Goal: Task Accomplishment & Management: Complete application form

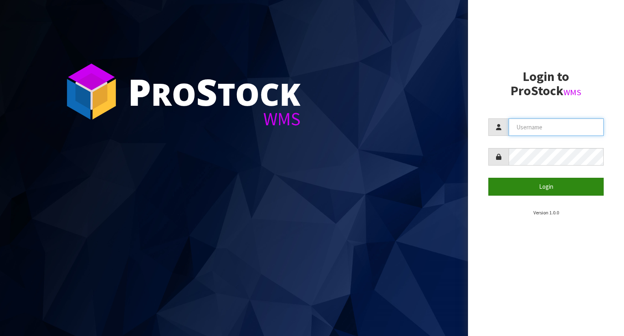
type input "YOURREFORMER"
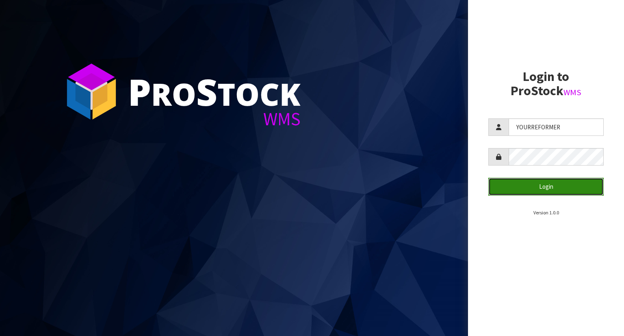
click at [525, 185] on button "Login" at bounding box center [545, 186] width 115 height 17
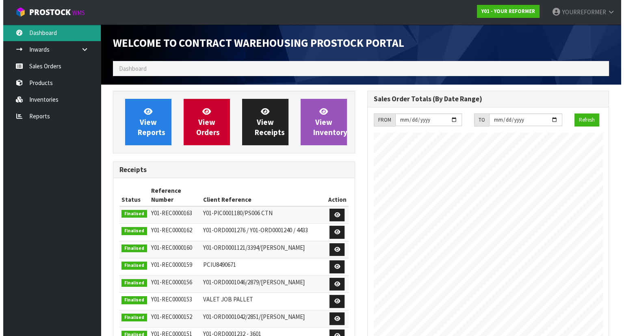
scroll to position [449, 254]
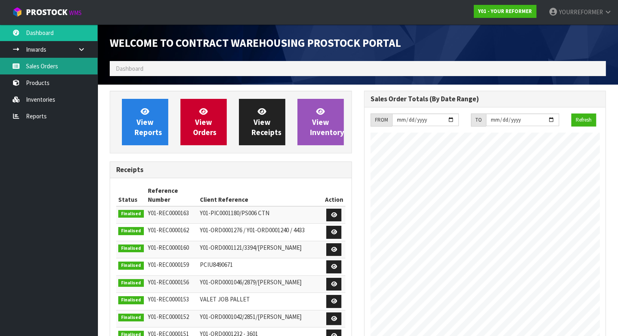
click at [43, 67] on link "Sales Orders" at bounding box center [48, 66] width 97 height 17
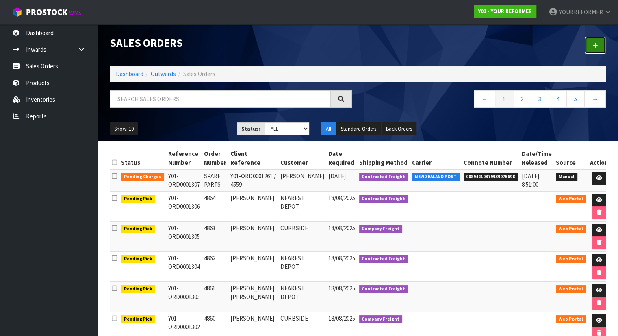
click at [594, 41] on link at bounding box center [595, 45] width 21 height 17
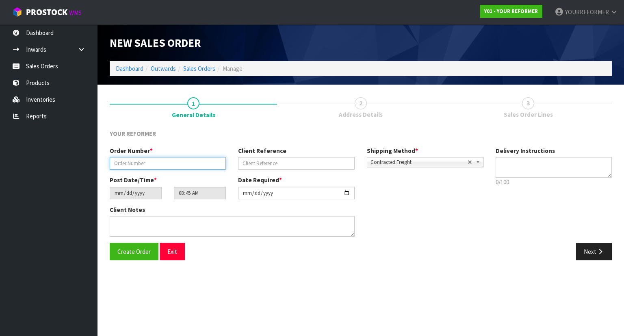
click at [148, 164] on input "text" at bounding box center [168, 163] width 116 height 13
paste input "4531"
type input "4531"
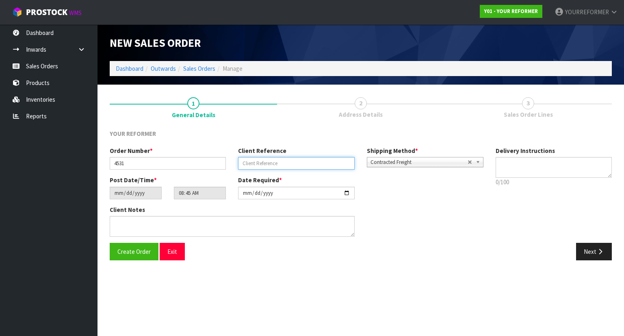
click at [275, 163] on input "text" at bounding box center [296, 163] width 116 height 13
paste input "[PERSON_NAME]"
type input "[PERSON_NAME]"
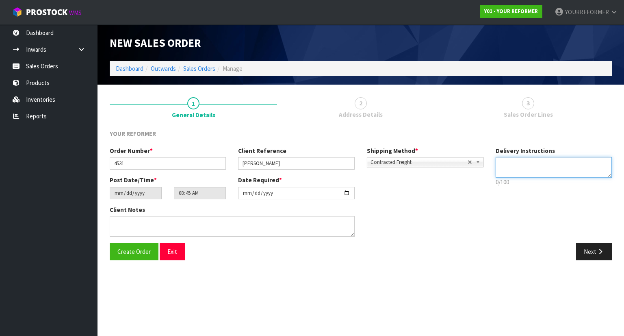
click at [542, 166] on textarea at bounding box center [554, 167] width 117 height 21
paste textarea "[PHONE_NUMBER]"
type textarea "NEAREST DEPOT [PHONE_NUMBER]"
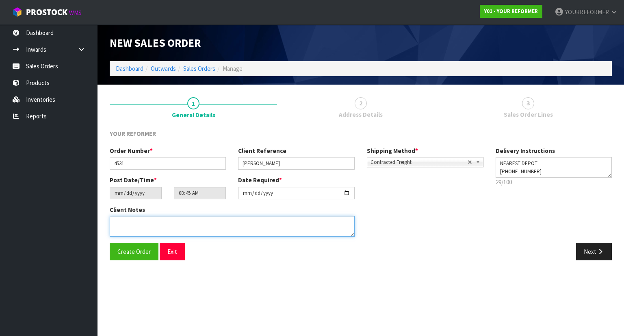
click at [171, 228] on textarea at bounding box center [232, 226] width 245 height 21
paste textarea "[PERSON_NAME] [STREET_ADDRESS] [PHONE_NUMBER]"
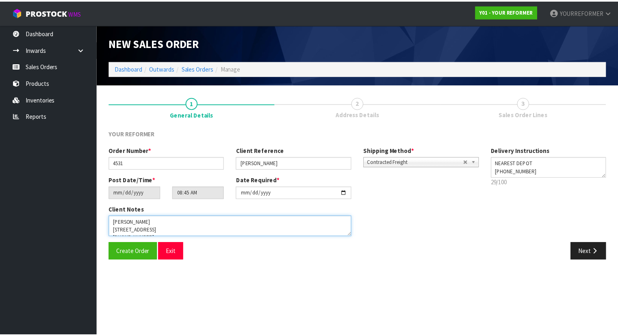
scroll to position [29, 0]
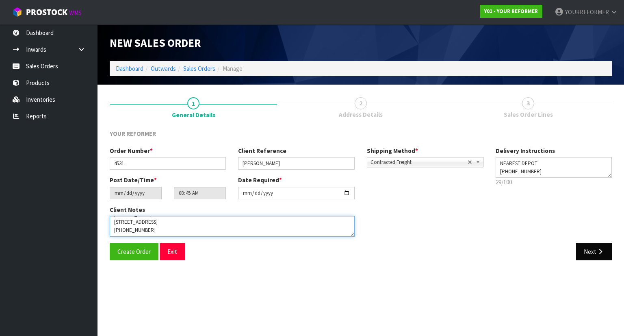
type textarea "[PERSON_NAME] [STREET_ADDRESS] [PHONE_NUMBER]"
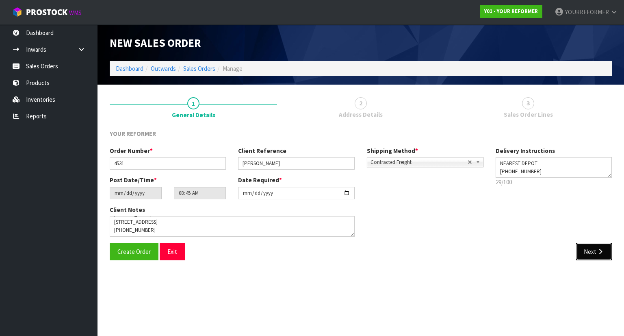
click at [591, 259] on button "Next" at bounding box center [594, 251] width 36 height 17
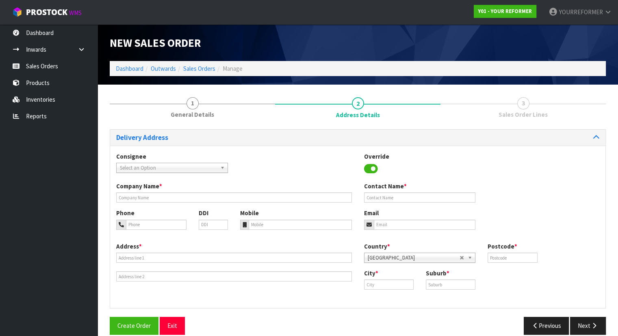
click at [148, 191] on div "Company Name *" at bounding box center [234, 192] width 248 height 21
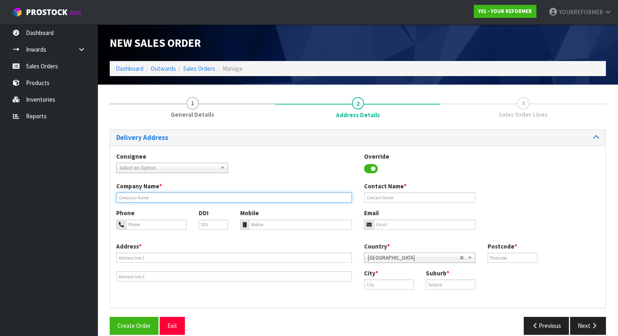
click at [147, 195] on input "text" at bounding box center [234, 197] width 236 height 10
type input "NEAREST DEPOT"
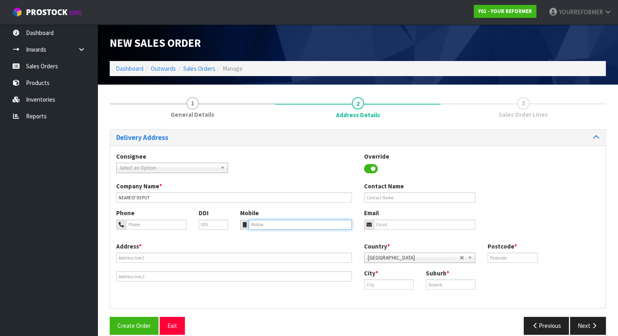
click at [272, 227] on input "tel" at bounding box center [300, 224] width 103 height 10
paste input "[PHONE_NUMBER]"
type input "[PHONE_NUMBER]"
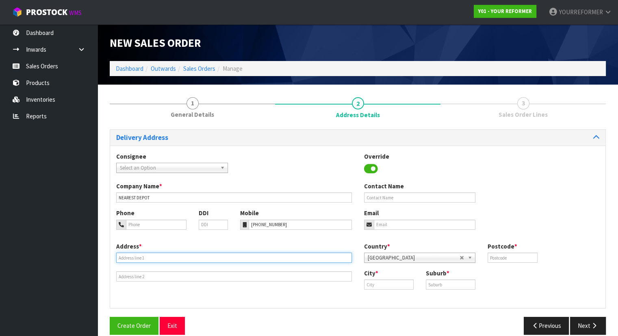
click at [133, 257] on input "text" at bounding box center [234, 257] width 236 height 10
paste input "[STREET_ADDRESS] [PHONE_NUMBER]"
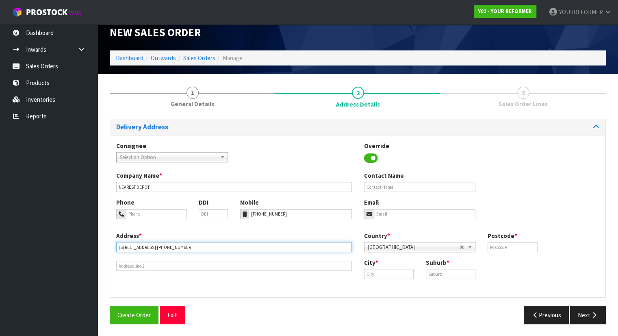
scroll to position [10, 0]
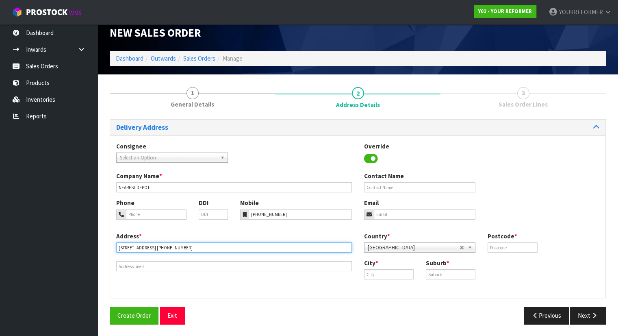
drag, startPoint x: 227, startPoint y: 246, endPoint x: 297, endPoint y: 245, distance: 69.9
click at [297, 245] on input "[STREET_ADDRESS] [PHONE_NUMBER]" at bounding box center [234, 247] width 236 height 10
type input "[STREET_ADDRESS]"
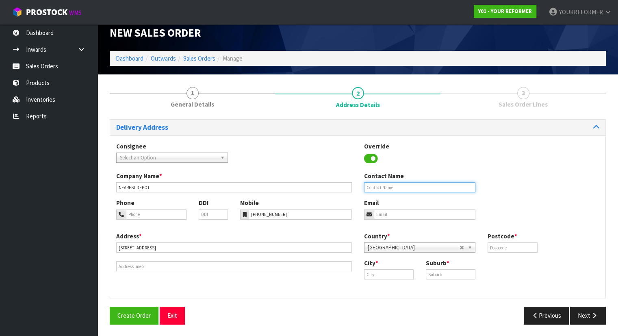
click at [381, 186] on input "text" at bounding box center [420, 187] width 112 height 10
paste input "[PERSON_NAME]"
type input "[PERSON_NAME]"
click at [511, 247] on input "text" at bounding box center [512, 247] width 50 height 10
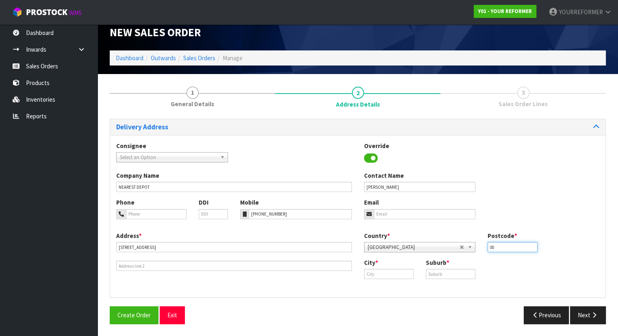
type input "00"
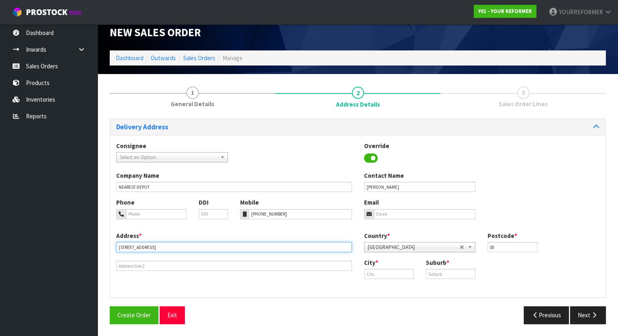
click at [181, 246] on input "[STREET_ADDRESS]" at bounding box center [234, 247] width 236 height 10
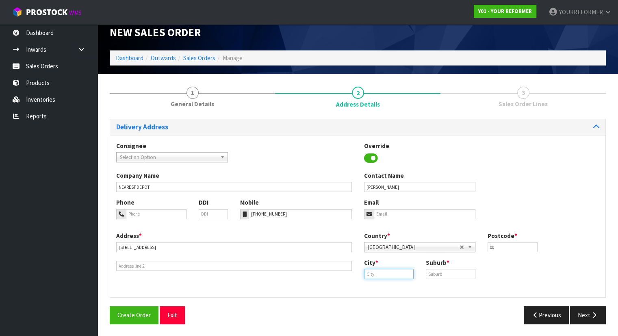
click at [393, 273] on input "text" at bounding box center [389, 274] width 50 height 10
paste input "KARORI"
click at [395, 288] on link "Karori" at bounding box center [396, 287] width 64 height 11
type input "Karori"
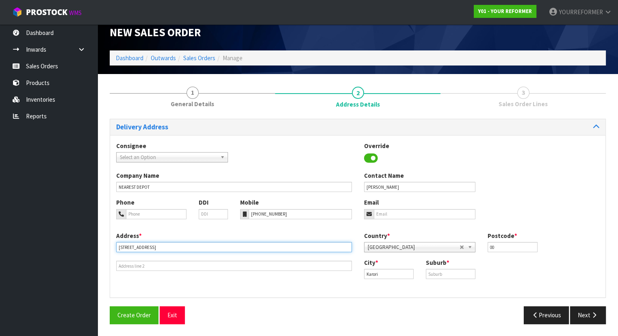
click at [167, 249] on input "[STREET_ADDRESS]" at bounding box center [234, 247] width 236 height 10
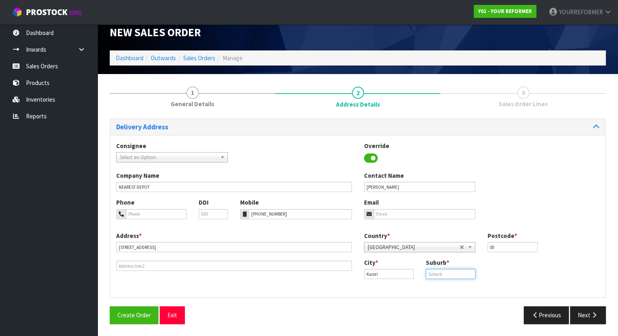
click at [460, 277] on input "text" at bounding box center [451, 274] width 50 height 10
paste input "WGN"
type input "WGN"
click at [585, 311] on button "Next" at bounding box center [588, 314] width 36 height 17
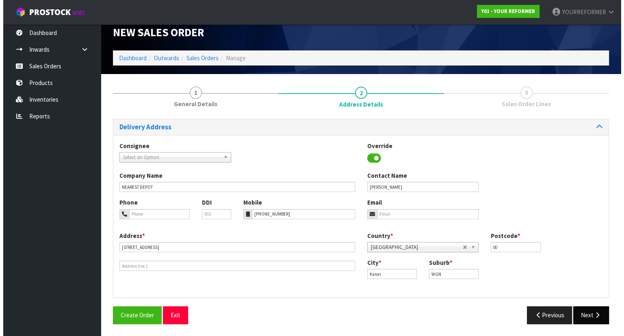
scroll to position [0, 0]
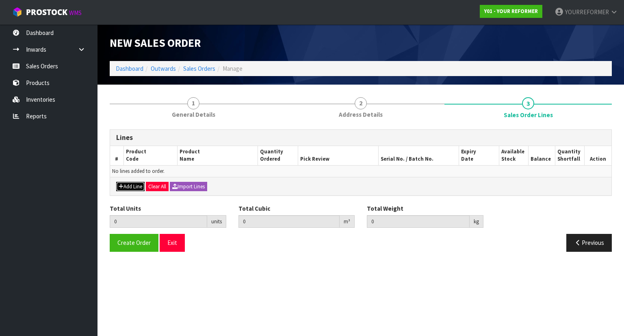
click at [131, 186] on button "Add Line" at bounding box center [130, 187] width 28 height 10
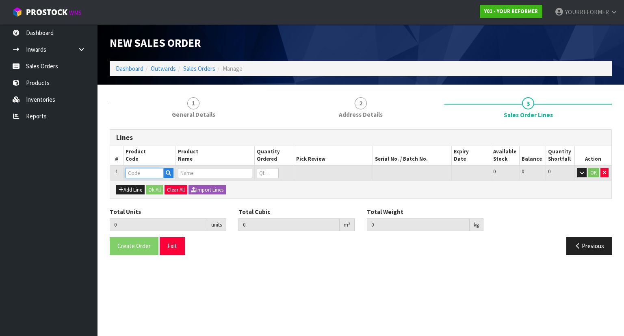
click at [163, 168] on input "text" at bounding box center [145, 173] width 38 height 10
click at [169, 173] on icon "button" at bounding box center [168, 172] width 5 height 5
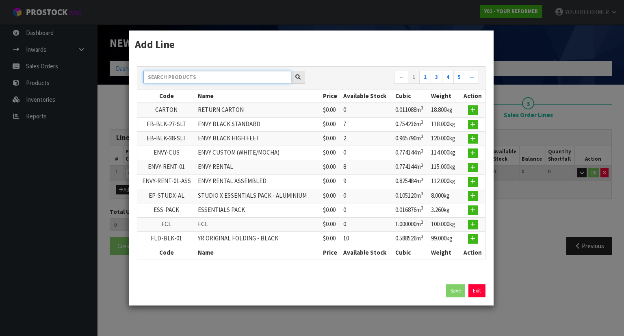
click at [175, 82] on input "text" at bounding box center [217, 77] width 148 height 13
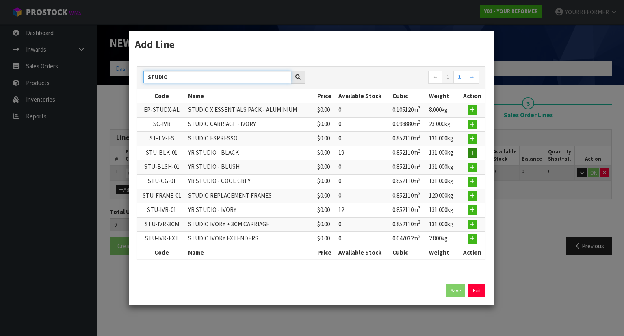
type input "STUDIO"
click at [472, 154] on icon "button" at bounding box center [472, 152] width 5 height 5
type input "0.000000"
type input "0.000"
type input "STU-BLK-01"
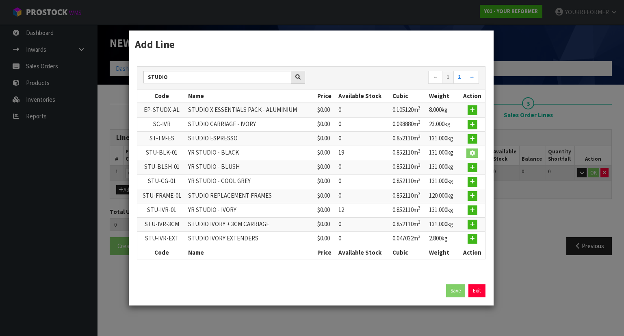
type input "YR STUDIO - BLACK"
type input "0"
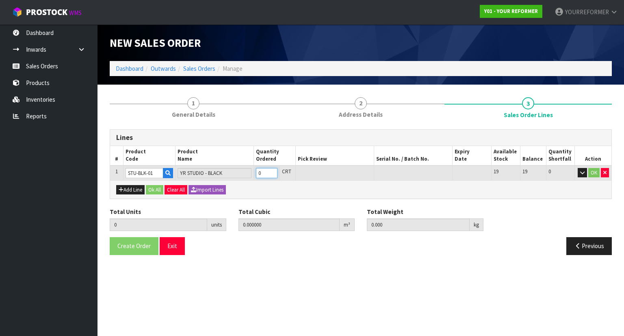
type input "1"
type input "0.85211"
type input "131"
type input "1"
click at [273, 169] on input "1" at bounding box center [267, 173] width 22 height 10
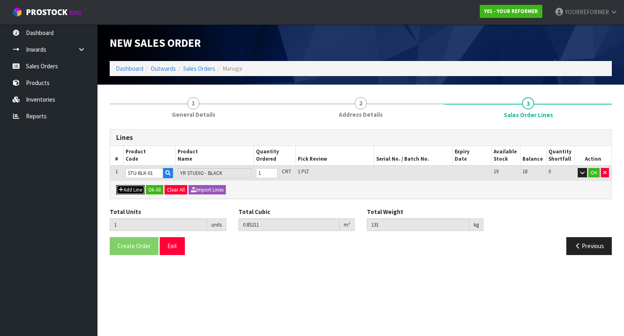
click at [131, 191] on button "Add Line" at bounding box center [130, 190] width 28 height 10
type input "0"
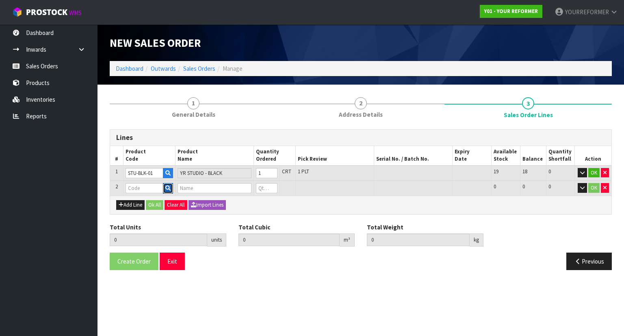
click at [167, 184] on button "button" at bounding box center [168, 188] width 10 height 11
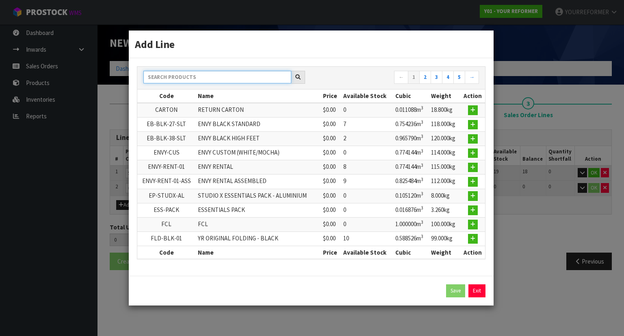
click at [177, 83] on input "text" at bounding box center [217, 77] width 148 height 13
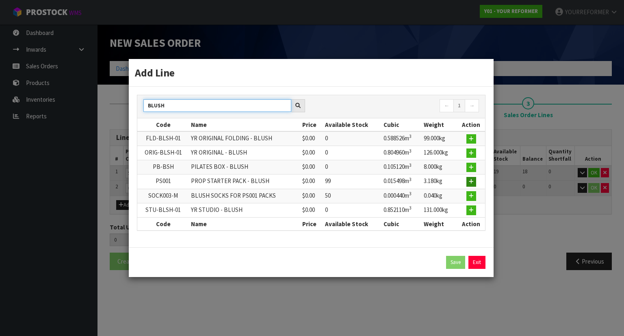
type input "BLUSH"
click at [471, 185] on button "button" at bounding box center [471, 182] width 10 height 10
type input "1"
type input "0.85211"
type input "131"
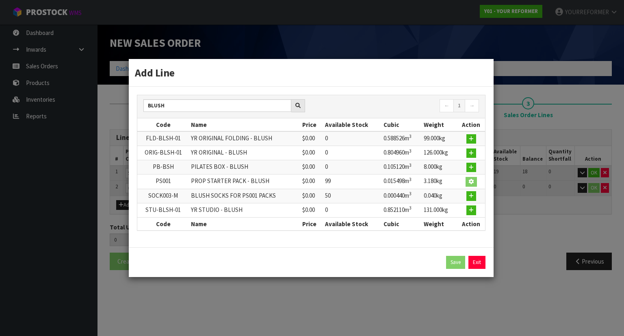
type input "PS001"
type input "PROP STARTER PACK - BLUSH"
type input "0"
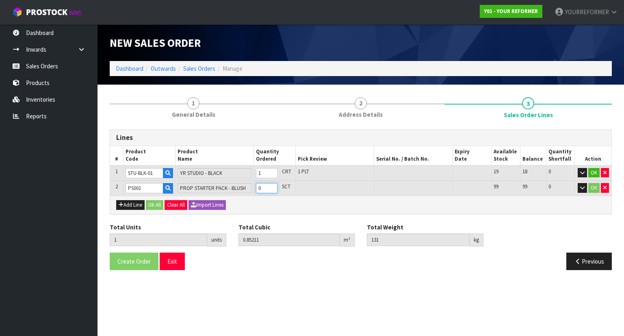
type input "2"
type input "0.867608"
type input "134.18"
type input "1"
click at [271, 186] on input "1" at bounding box center [267, 188] width 22 height 10
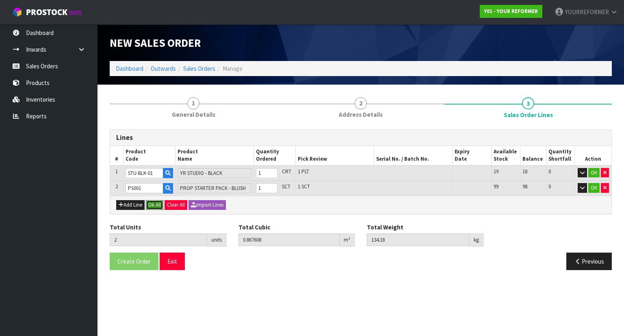
click at [152, 208] on button "Ok All" at bounding box center [154, 205] width 17 height 10
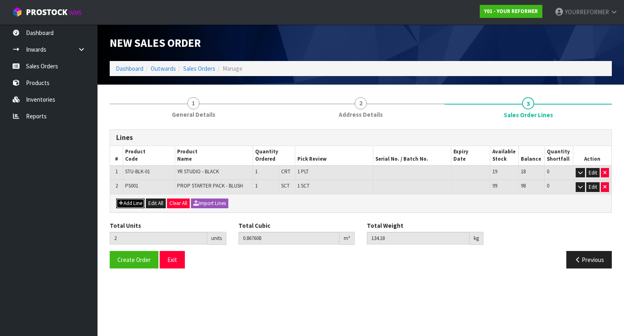
click at [138, 202] on button "Add Line" at bounding box center [130, 203] width 28 height 10
type input "0"
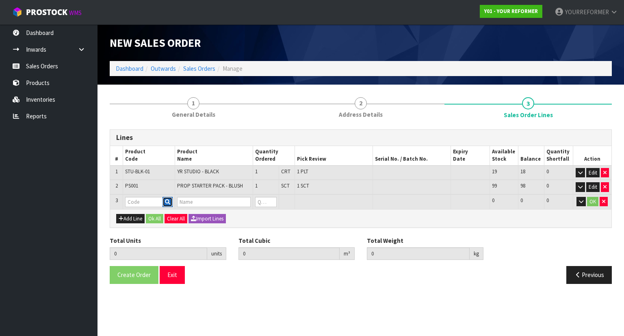
click at [167, 201] on icon "button" at bounding box center [167, 201] width 5 height 5
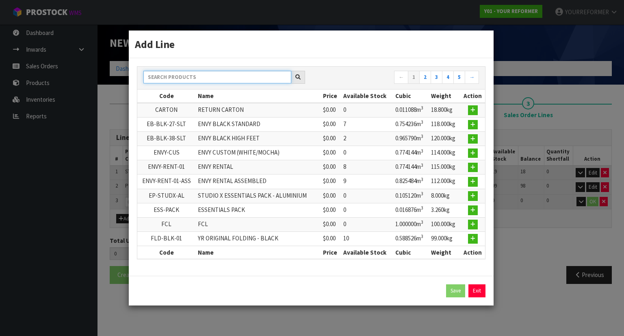
click at [186, 82] on input "text" at bounding box center [217, 77] width 148 height 13
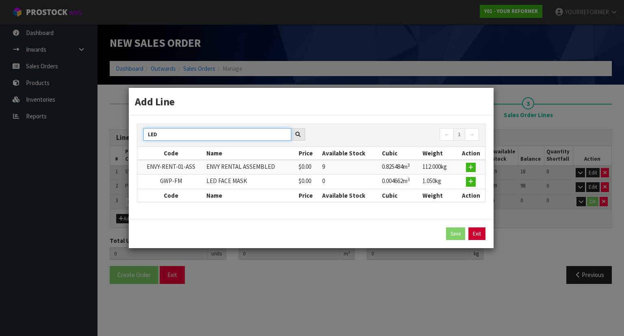
type input "LED"
click at [476, 233] on link "Exit" at bounding box center [476, 233] width 17 height 13
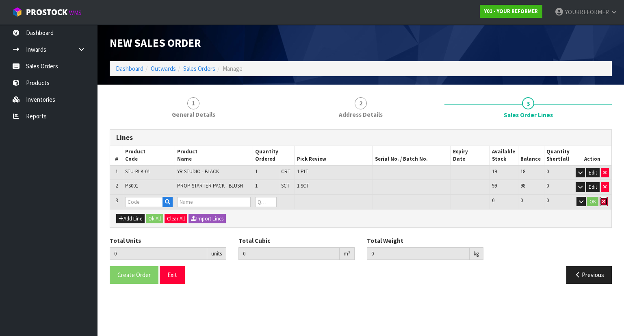
click at [606, 201] on button "button" at bounding box center [604, 202] width 8 height 10
type input "2"
type input "0.867608"
type input "134.18"
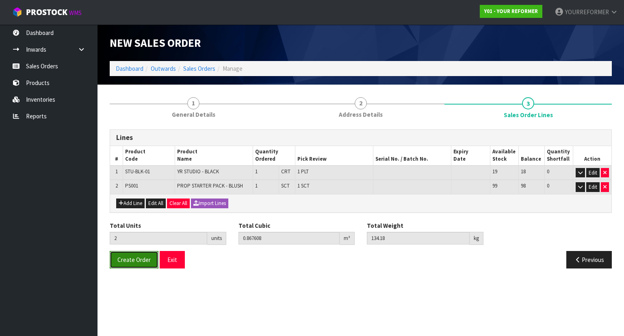
click at [150, 256] on button "Create Order" at bounding box center [134, 259] width 49 height 17
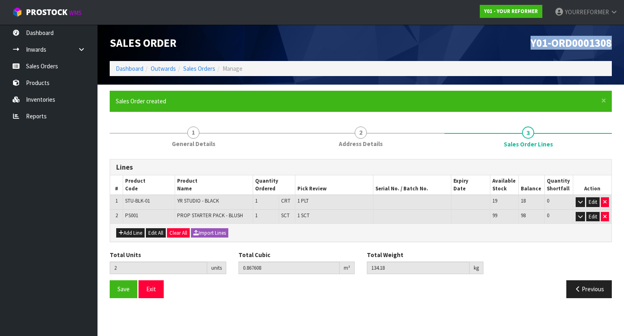
drag, startPoint x: 621, startPoint y: 43, endPoint x: 513, endPoint y: 48, distance: 107.4
click at [513, 48] on header "Sales Order Y01-ORD0001308 Dashboard Outwards Sales Orders Manage" at bounding box center [360, 54] width 526 height 60
copy span "Y01-ORD0001308"
click at [58, 66] on link "Sales Orders" at bounding box center [48, 66] width 97 height 17
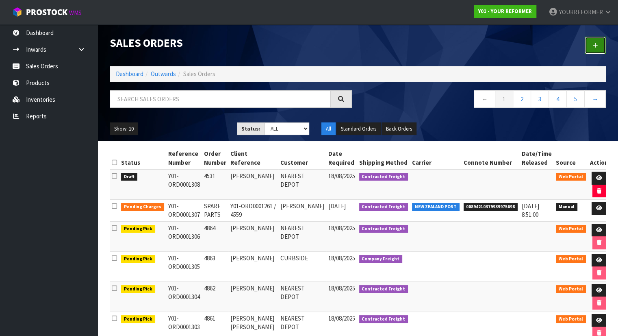
click at [591, 46] on link at bounding box center [595, 45] width 21 height 17
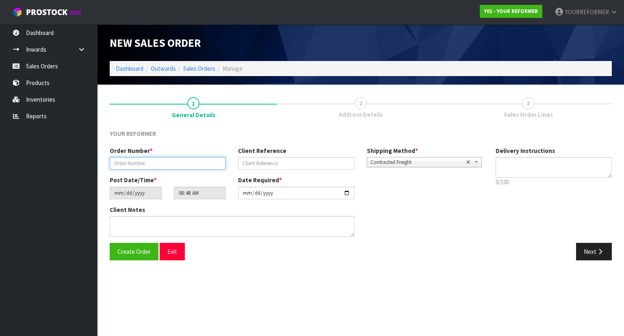
click at [151, 162] on input "text" at bounding box center [168, 163] width 116 height 13
type input "4882"
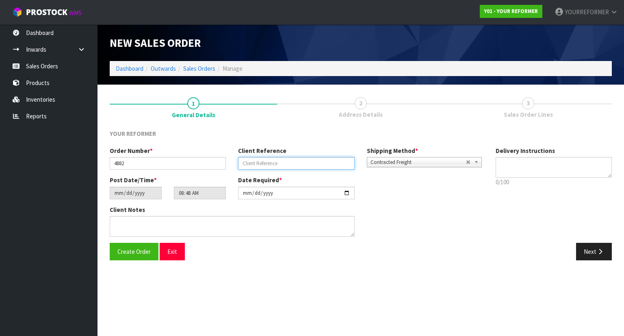
click at [323, 160] on input "text" at bounding box center [296, 163] width 116 height 13
paste input "[PERSON_NAME]"
type input "[PERSON_NAME]"
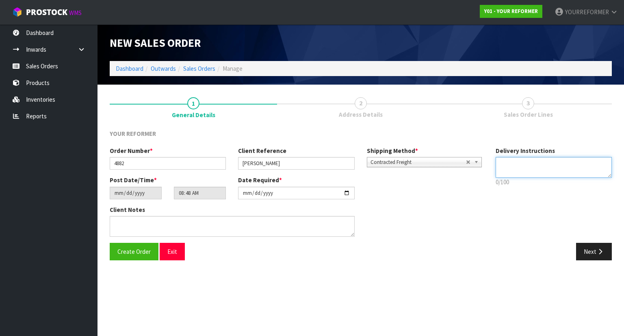
click at [551, 166] on textarea at bounding box center [554, 167] width 117 height 21
paste textarea "[PHONE_NUMBER]"
type textarea "NEAREST DEPOT [PHONE_NUMBER]"
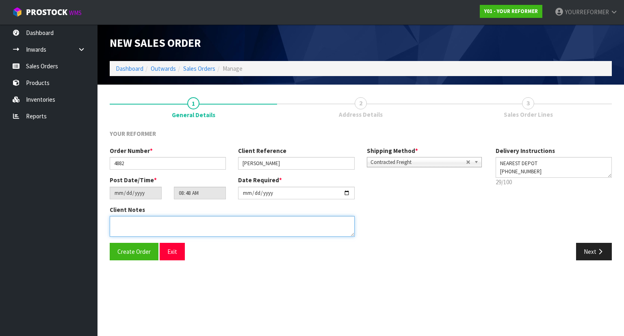
click at [223, 222] on textarea at bounding box center [232, 226] width 245 height 21
paste textarea "[PERSON_NAME] [STREET_ADDRESS][PERSON_NAME][PERSON_NAME] [PHONE_NUMBER]"
type textarea "[PERSON_NAME] [STREET_ADDRESS][PERSON_NAME][PERSON_NAME] [PHONE_NUMBER]"
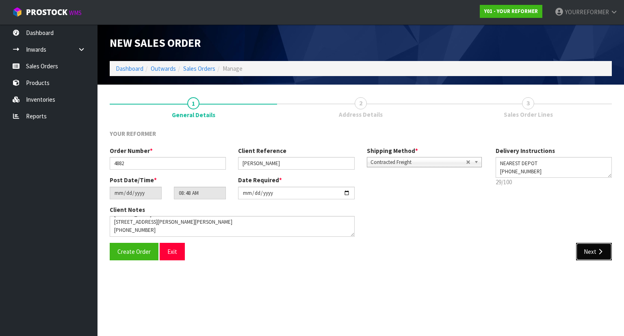
click at [587, 252] on button "Next" at bounding box center [594, 251] width 36 height 17
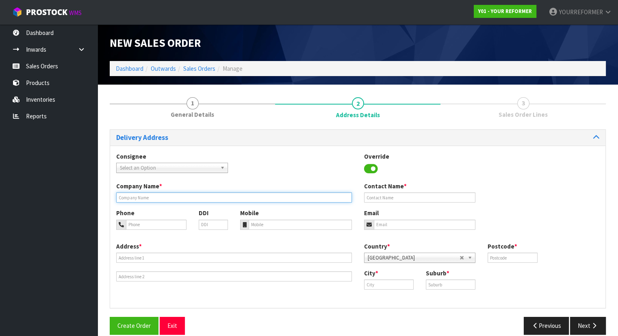
click at [166, 201] on input "text" at bounding box center [234, 197] width 236 height 10
type input "N"
drag, startPoint x: 132, startPoint y: 197, endPoint x: 131, endPoint y: 190, distance: 7.3
click at [132, 197] on input "NE" at bounding box center [234, 197] width 236 height 10
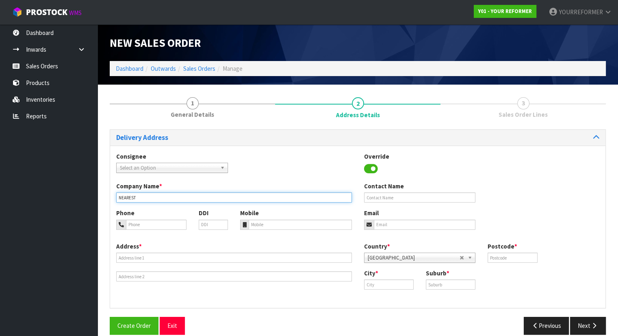
type input "NEAREST DEPOT"
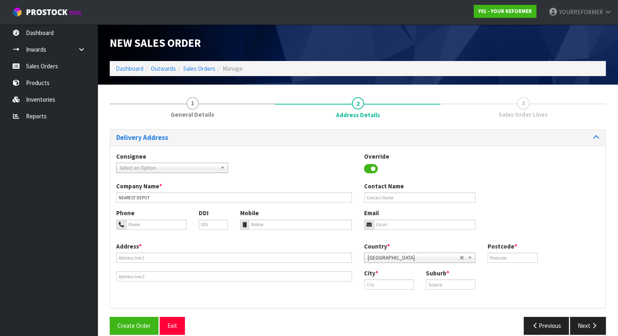
click at [275, 216] on div "Mobile" at bounding box center [296, 218] width 124 height 21
click at [275, 219] on input "tel" at bounding box center [300, 224] width 103 height 10
paste input "[PHONE_NUMBER]"
type input "[PHONE_NUMBER]"
click at [418, 227] on input "email" at bounding box center [425, 224] width 102 height 10
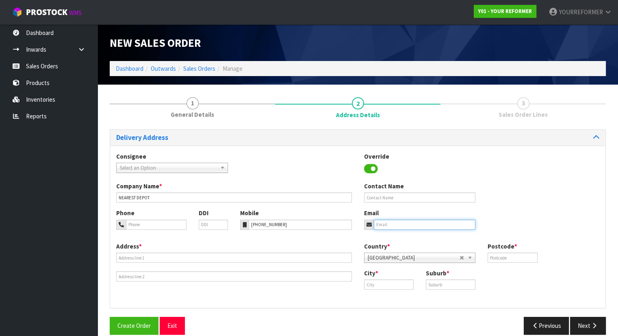
paste input "[EMAIL_ADDRESS][DOMAIN_NAME]"
type input "[EMAIL_ADDRESS][DOMAIN_NAME]"
click at [527, 259] on input "text" at bounding box center [512, 257] width 50 height 10
type input "00"
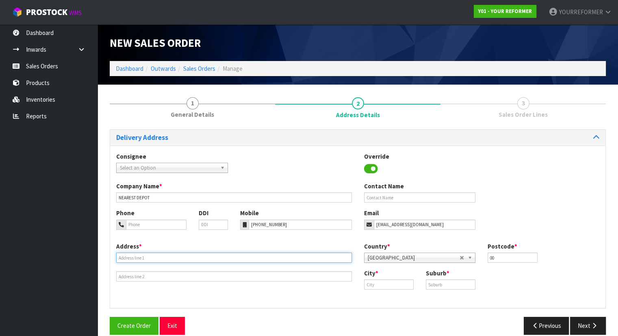
click at [145, 252] on input "text" at bounding box center [234, 257] width 236 height 10
paste input "[STREET_ADDRESS][PERSON_NAME]"
click at [188, 257] on input "[STREET_ADDRESS][PERSON_NAME]" at bounding box center [234, 257] width 236 height 10
type input "[STREET_ADDRESS][PERSON_NAME]"
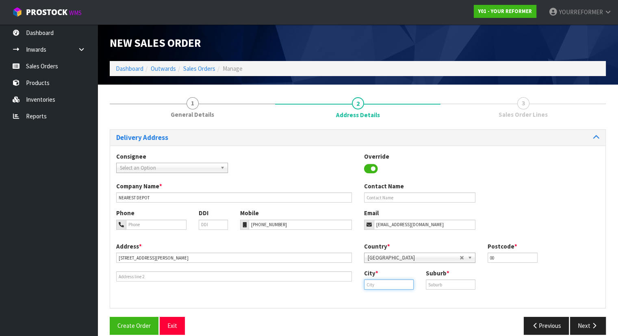
click at [382, 283] on input "text" at bounding box center [389, 284] width 50 height 10
paste input "[PERSON_NAME]"
click at [393, 301] on strong "[PERSON_NAME]" at bounding box center [395, 298] width 46 height 8
type input "[PERSON_NAME]"
click at [446, 282] on input "text" at bounding box center [451, 284] width 50 height 10
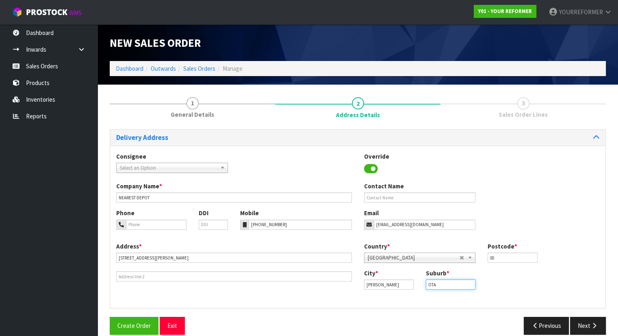
type input "OTA"
click at [390, 191] on div "Contact Name" at bounding box center [420, 192] width 124 height 21
click at [390, 195] on input "text" at bounding box center [420, 197] width 112 height 10
paste input "[PERSON_NAME]"
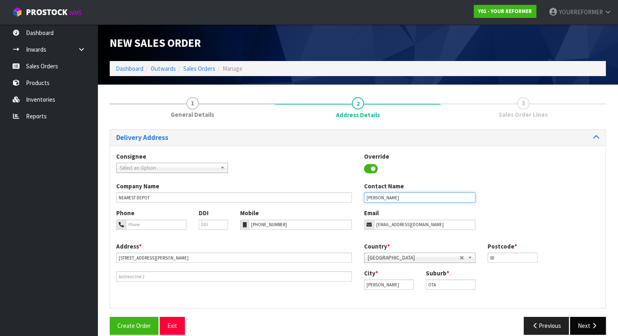
type input "[PERSON_NAME]"
click at [594, 317] on button "Next" at bounding box center [588, 324] width 36 height 17
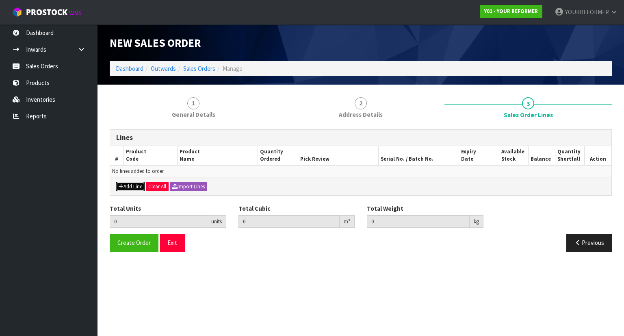
click at [141, 182] on button "Add Line" at bounding box center [130, 187] width 28 height 10
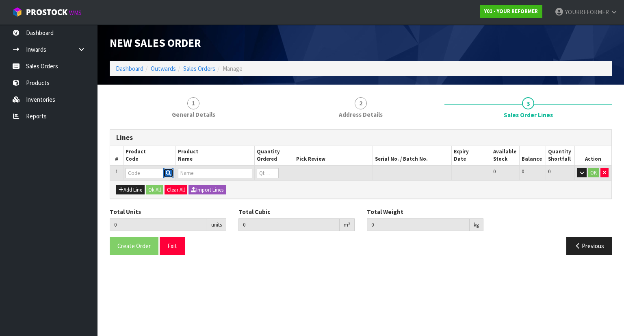
click at [169, 171] on icon "button" at bounding box center [168, 172] width 5 height 5
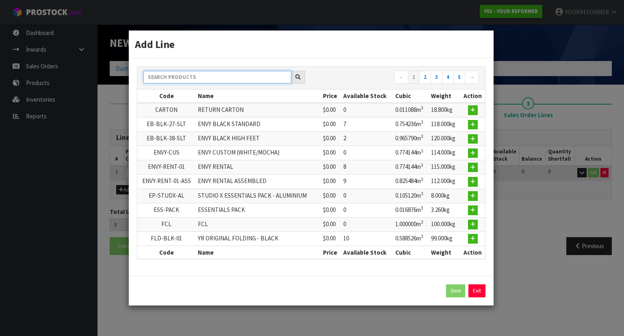
click at [194, 82] on input "text" at bounding box center [217, 77] width 148 height 13
type input "R"
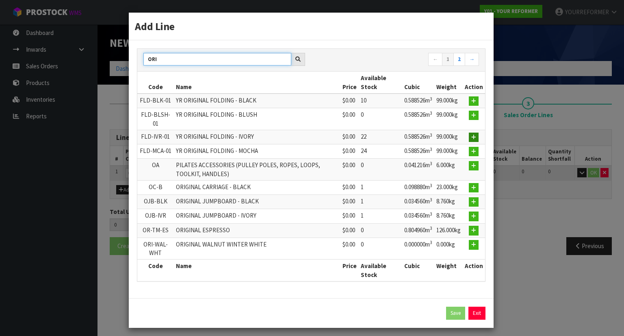
type input "ORI"
click at [472, 134] on icon "button" at bounding box center [473, 136] width 5 height 5
type input "0.000000"
type input "0.000"
type input "FLD-IVR-01"
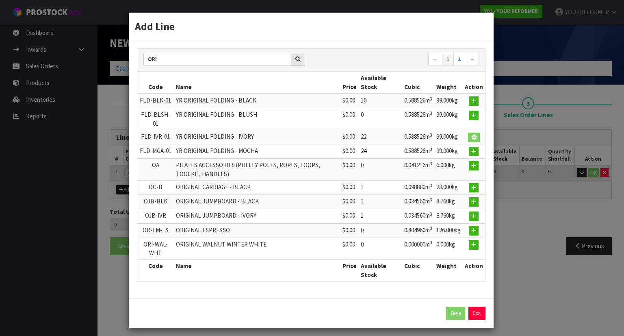
type input "YR ORIGINAL FOLDING - IVORY"
type input "0"
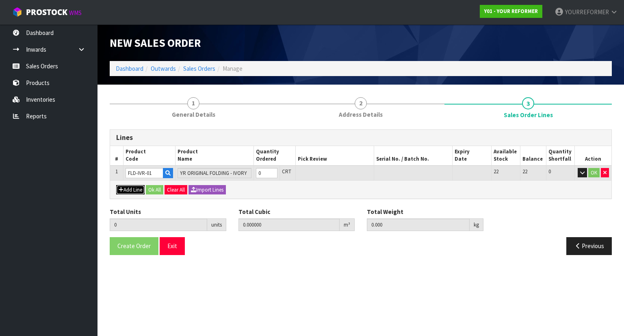
click at [138, 189] on button "Add Line" at bounding box center [130, 190] width 28 height 10
type input "0"
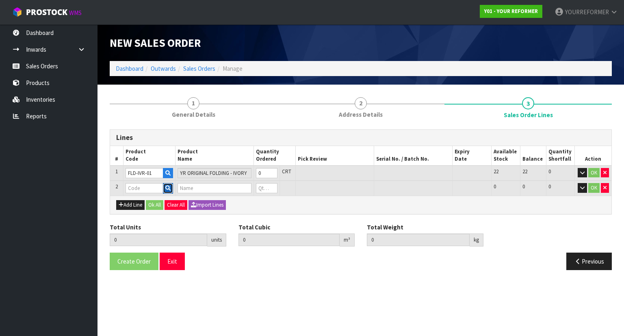
click at [169, 183] on button "button" at bounding box center [168, 188] width 10 height 11
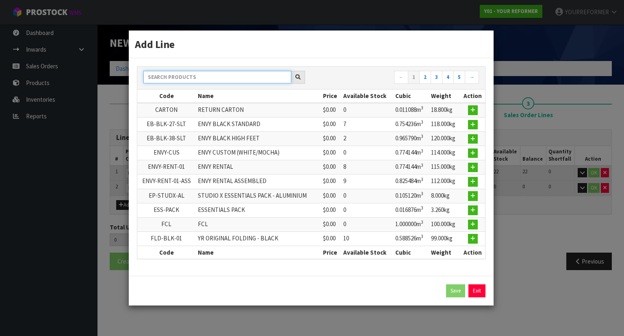
click at [187, 83] on input "text" at bounding box center [217, 77] width 148 height 13
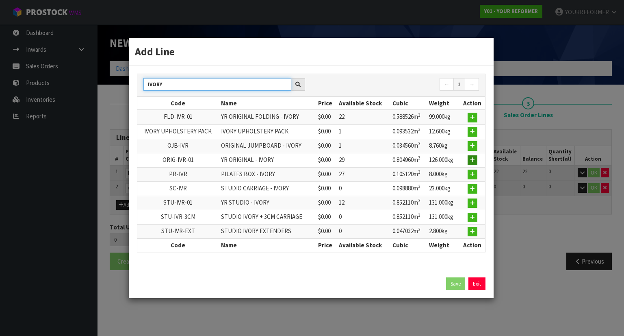
type input "IVORY"
click at [474, 160] on icon "button" at bounding box center [472, 159] width 5 height 5
type input "0.000000"
type input "0.000"
type input "ORIG-IVR-01"
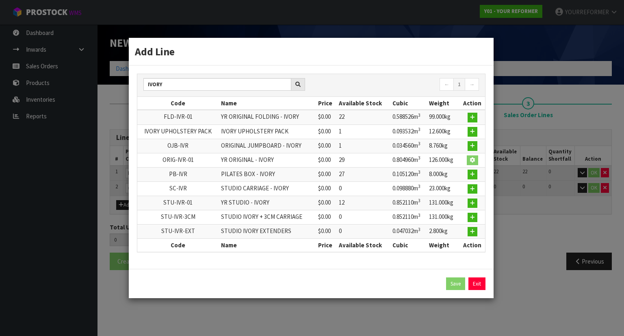
type input "YR ORIGINAL - IVORY"
type input "0"
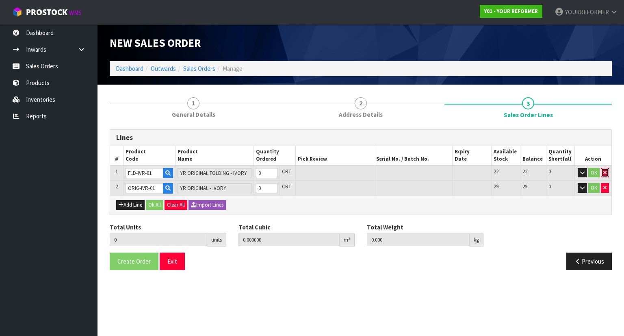
click at [605, 176] on button "button" at bounding box center [605, 173] width 8 height 10
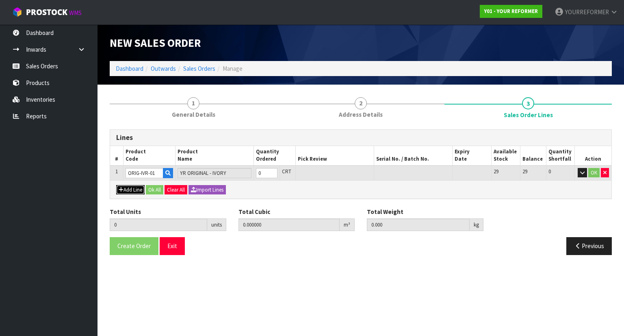
click at [142, 188] on button "Add Line" at bounding box center [130, 190] width 28 height 10
type input "0"
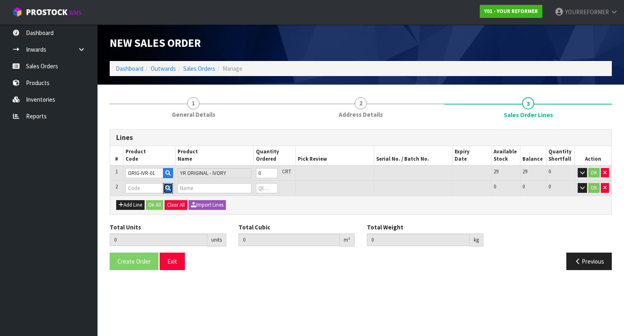
click at [169, 185] on icon "button" at bounding box center [167, 187] width 5 height 5
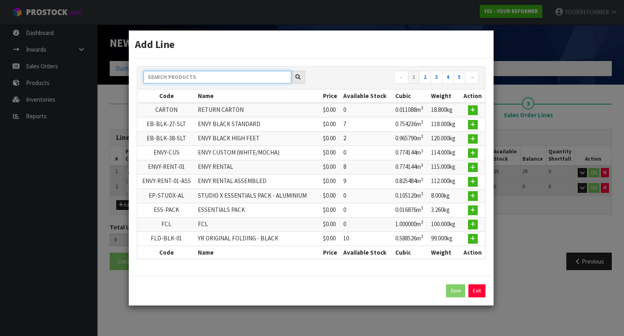
click at [198, 80] on input "text" at bounding box center [217, 77] width 148 height 13
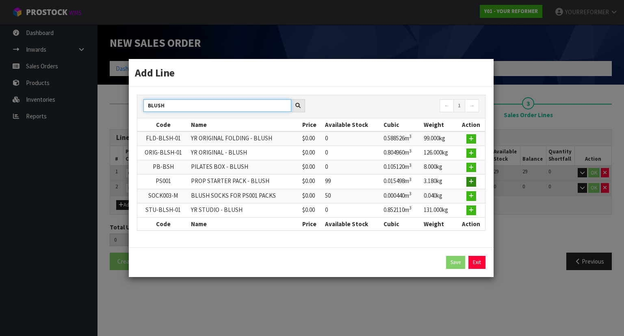
type input "BLUSH"
click at [470, 179] on icon "button" at bounding box center [471, 181] width 5 height 5
type input "0.000000"
type input "0.000"
type input "PS001"
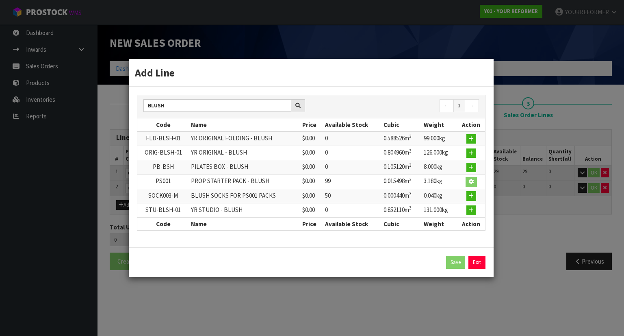
type input "PROP STARTER PACK - BLUSH"
type input "0"
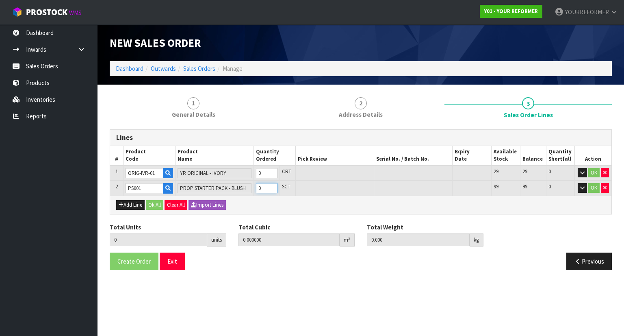
type input "1"
type input "0.015498"
type input "3.18"
type input "1"
click at [273, 185] on input "1" at bounding box center [267, 188] width 22 height 10
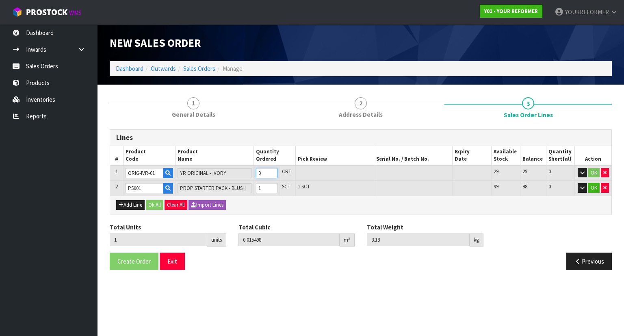
type input "2"
type input "0.820458"
type input "129.18"
type input "1"
click at [276, 171] on input "1" at bounding box center [267, 173] width 22 height 10
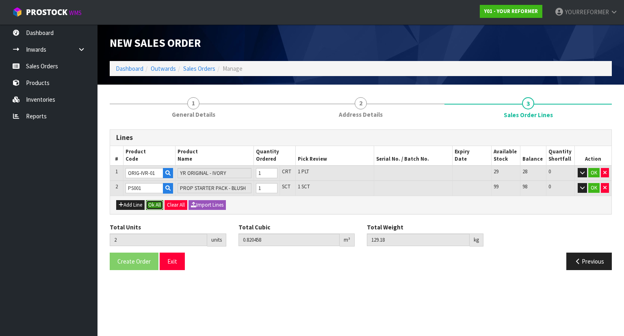
click at [160, 207] on button "Ok All" at bounding box center [154, 205] width 17 height 10
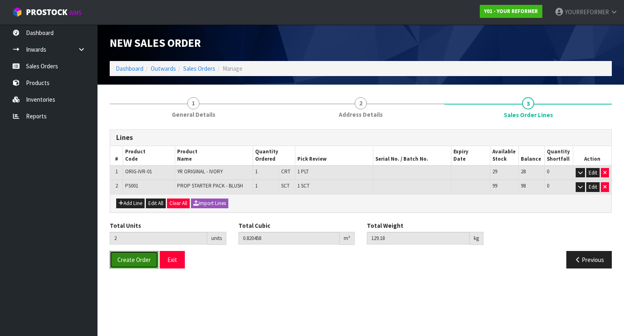
click at [144, 256] on span "Create Order" at bounding box center [133, 260] width 33 height 8
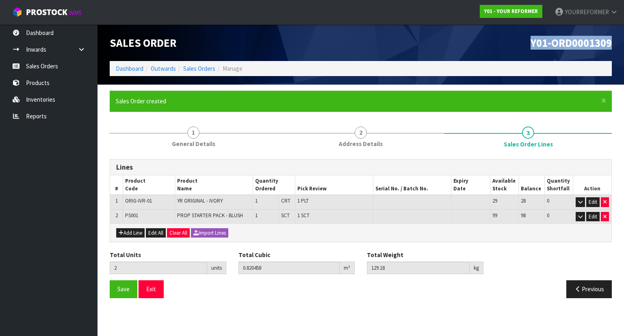
drag, startPoint x: 618, startPoint y: 46, endPoint x: 517, endPoint y: 51, distance: 101.7
click at [517, 51] on header "Sales Order Y01-ORD0001309 Dashboard Outwards Sales Orders Manage" at bounding box center [360, 54] width 526 height 60
copy span "Y01-ORD0001309"
click at [63, 62] on link "Sales Orders" at bounding box center [48, 66] width 97 height 17
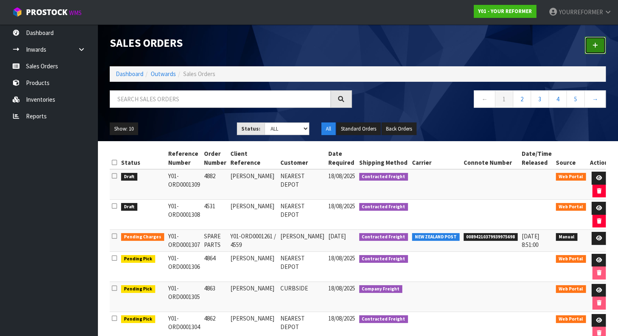
click at [591, 51] on link at bounding box center [595, 45] width 21 height 17
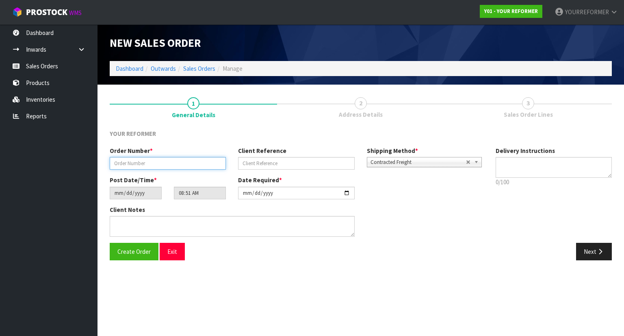
click at [136, 158] on input "text" at bounding box center [168, 163] width 116 height 13
type input "4906"
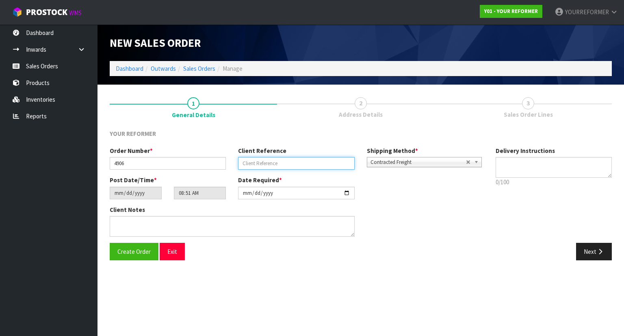
click at [267, 160] on input "text" at bounding box center [296, 163] width 116 height 13
paste input "[PERSON_NAME]"
type input "[PERSON_NAME]"
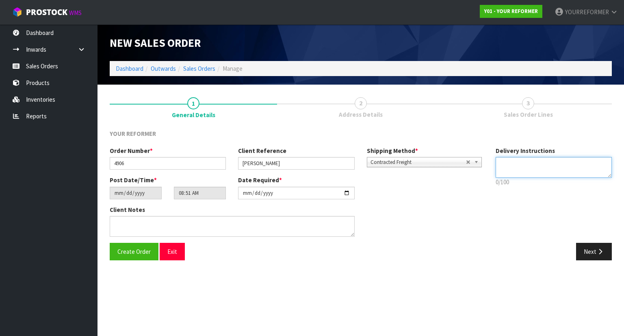
click at [522, 170] on textarea at bounding box center [554, 167] width 117 height 21
paste textarea "[PHONE_NUMBER]"
type textarea "NEAREST DEPOT [PHONE_NUMBER]"
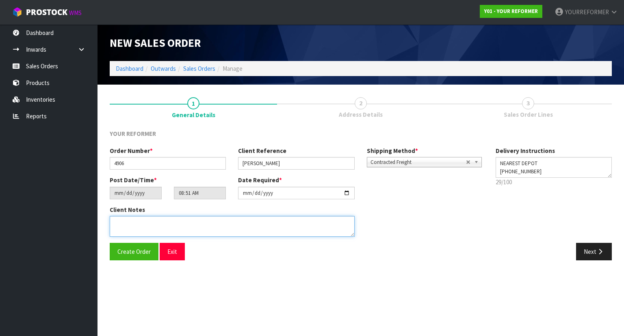
click at [180, 230] on textarea at bounding box center [232, 226] width 245 height 21
paste textarea "200 [PERSON_NAME] DR OUTBACK TRADING LTD MWT [GEOGRAPHIC_DATA] [GEOGRAPHIC_DATA]"
type textarea "200 [PERSON_NAME] DR OUTBACK TRADING LTD MWT [GEOGRAPHIC_DATA] [GEOGRAPHIC_DATA]"
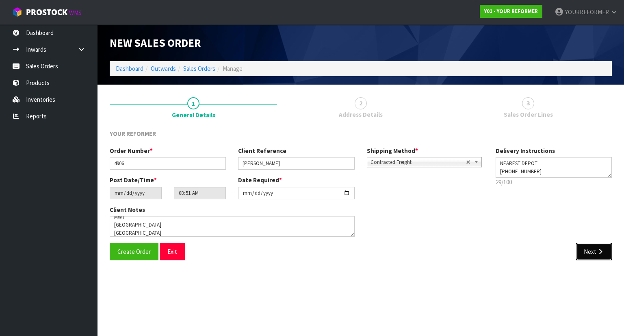
click at [600, 249] on icon "button" at bounding box center [600, 251] width 8 height 6
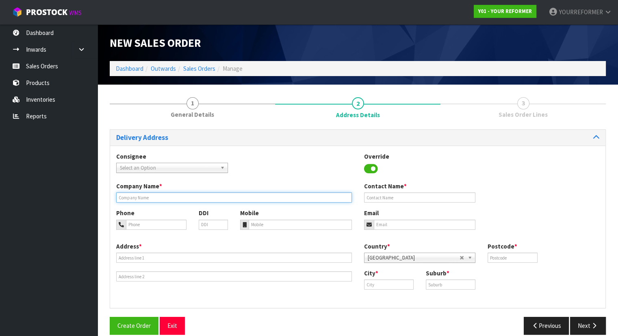
click at [169, 192] on input "text" at bounding box center [234, 197] width 236 height 10
type input "NEAREST DEPOT"
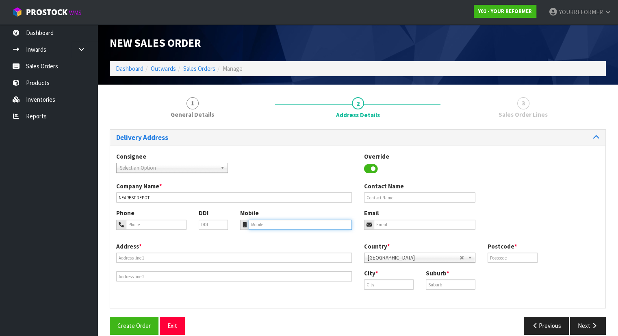
click at [286, 226] on input "tel" at bounding box center [300, 224] width 103 height 10
paste input "[PHONE_NUMBER]"
type input "[PHONE_NUMBER]"
click at [392, 196] on input "text" at bounding box center [420, 197] width 112 height 10
paste input "[PERSON_NAME]"
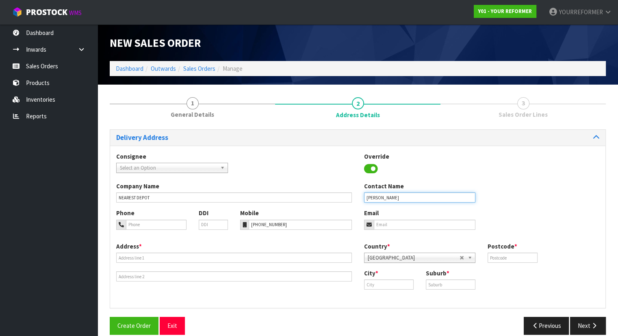
type input "[PERSON_NAME]"
click at [405, 225] on input "email" at bounding box center [425, 224] width 102 height 10
paste input "[EMAIL_ADDRESS][DOMAIN_NAME]"
type input "[EMAIL_ADDRESS][DOMAIN_NAME]"
click at [512, 262] on div "Country * [GEOGRAPHIC_DATA] [GEOGRAPHIC_DATA] [GEOGRAPHIC_DATA] [GEOGRAPHIC_DAT…" at bounding box center [482, 255] width 248 height 27
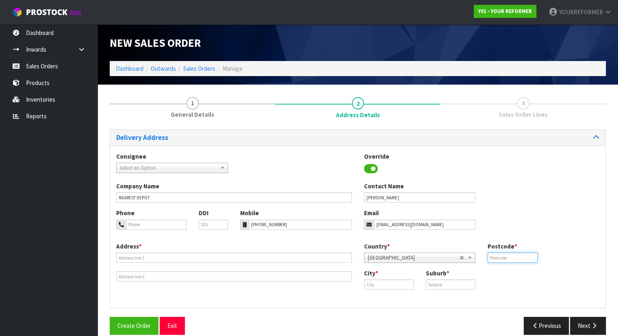
click at [518, 259] on input "text" at bounding box center [512, 257] width 50 height 10
type input "00"
click at [375, 284] on input "text" at bounding box center [389, 284] width 50 height 10
paste input "[GEOGRAPHIC_DATA]"
type input "[GEOGRAPHIC_DATA]"
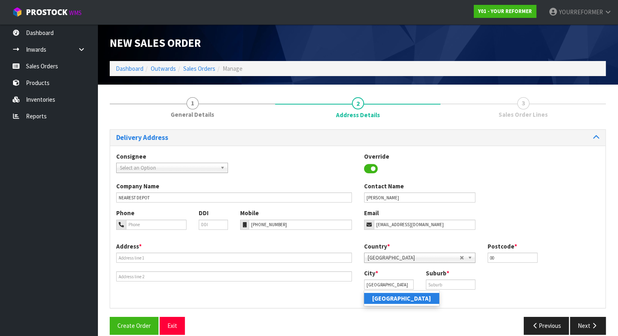
click at [383, 298] on strong "[GEOGRAPHIC_DATA]" at bounding box center [401, 298] width 59 height 8
click at [457, 287] on input "text" at bounding box center [451, 284] width 50 height 10
paste input "MWT"
type input "MWT"
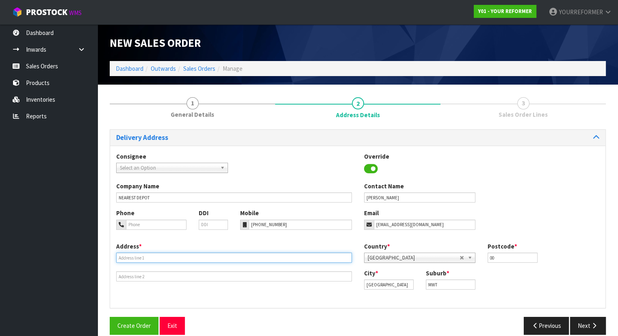
click at [152, 260] on input "text" at bounding box center [234, 257] width 236 height 10
paste input "OUTBACK TRADING LTD MWT [GEOGRAPHIC_DATA]"
type input "OUTBACK TRADING LTD MWT [GEOGRAPHIC_DATA]"
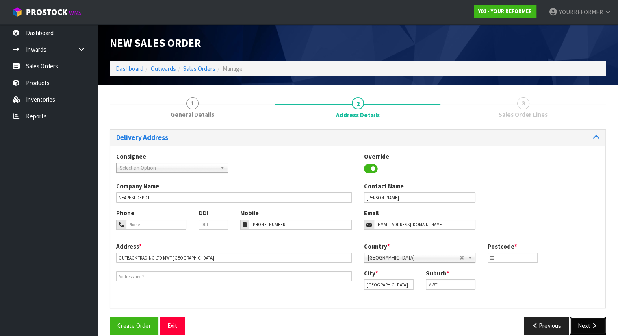
click at [585, 327] on button "Next" at bounding box center [588, 324] width 36 height 17
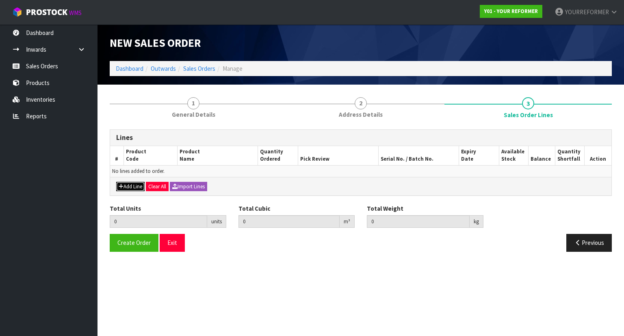
click at [132, 186] on button "Add Line" at bounding box center [130, 187] width 28 height 10
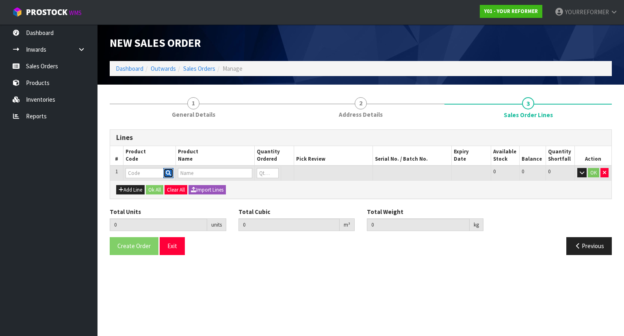
click at [169, 170] on icon "button" at bounding box center [168, 172] width 5 height 5
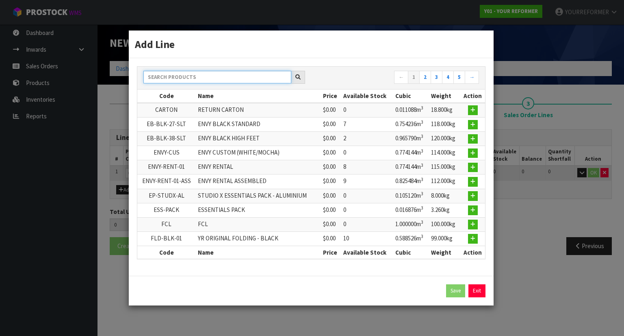
click at [231, 78] on input "text" at bounding box center [217, 77] width 148 height 13
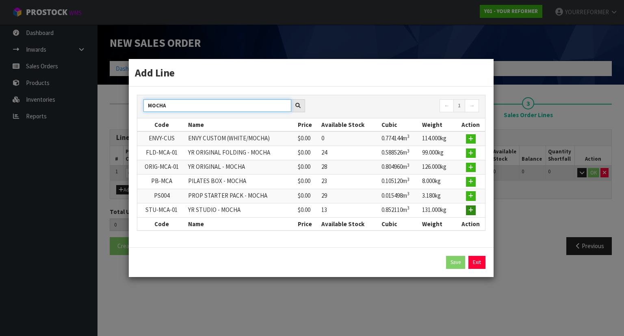
type input "MOCHA"
click at [467, 206] on button "button" at bounding box center [471, 210] width 10 height 10
type input "0.000000"
type input "0.000"
type input "STU-MCA-01"
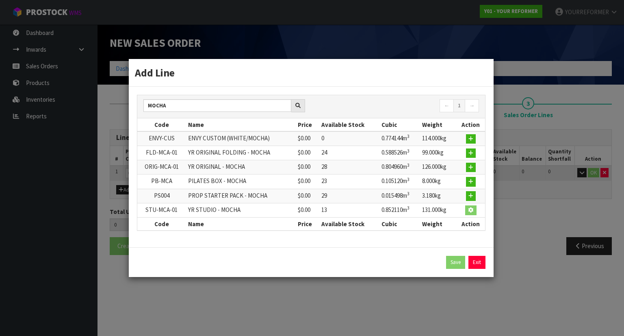
type input "YR STUDIO - MOCHA"
type input "0"
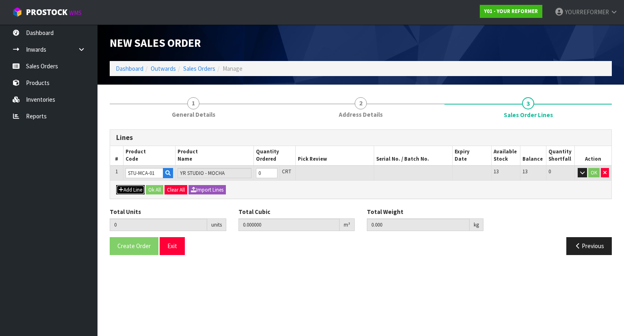
click at [125, 190] on button "Add Line" at bounding box center [130, 190] width 28 height 10
type input "0"
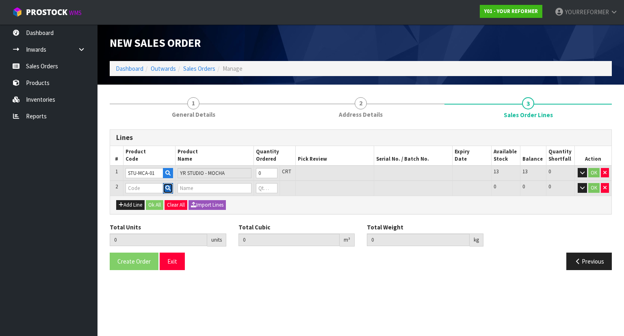
click at [165, 191] on button "button" at bounding box center [168, 188] width 10 height 11
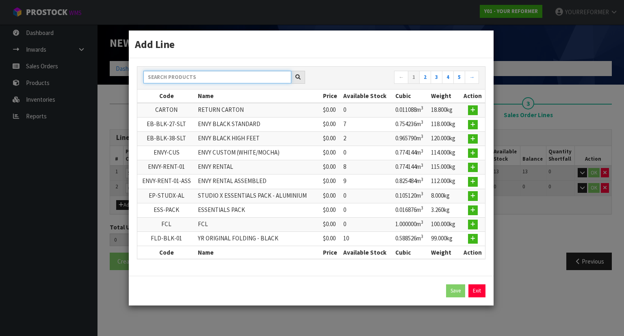
click at [197, 83] on input "text" at bounding box center [217, 77] width 148 height 13
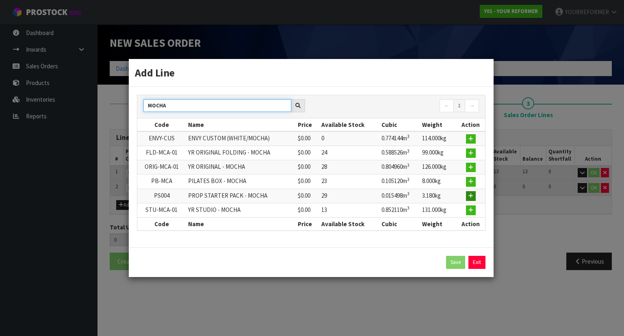
type input "MOCHA"
click at [473, 194] on icon "button" at bounding box center [470, 195] width 5 height 5
type input "0.000000"
type input "0.000"
type input "PS004"
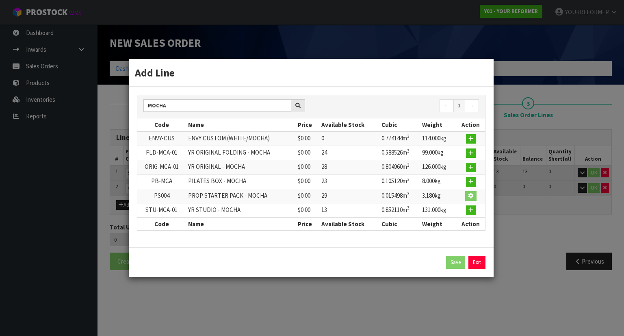
type input "PROP STARTER PACK - MOCHA"
type input "0"
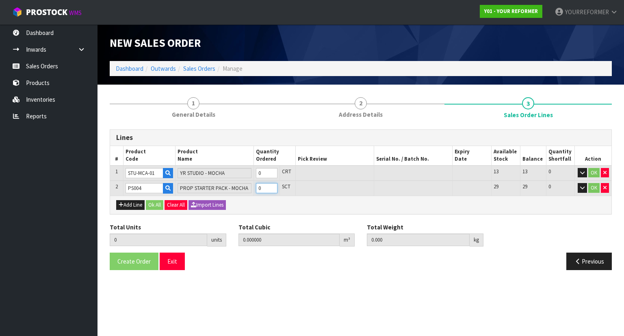
type input "1"
type input "0.015498"
type input "3.18"
type input "1"
click at [275, 184] on input "1" at bounding box center [267, 188] width 22 height 10
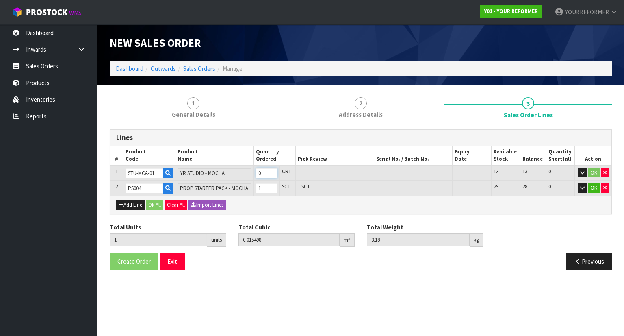
type input "2"
type input "0.867608"
type input "134.18"
type input "1"
click at [275, 170] on input "1" at bounding box center [267, 173] width 22 height 10
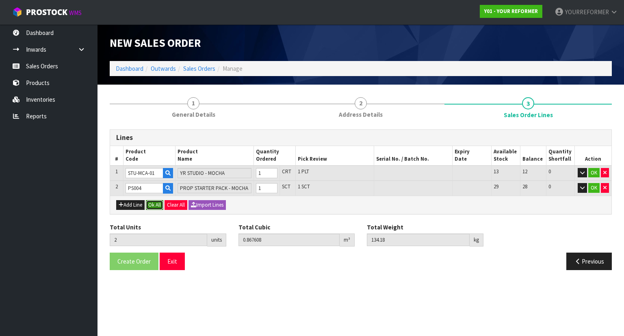
click at [153, 206] on button "Ok All" at bounding box center [154, 205] width 17 height 10
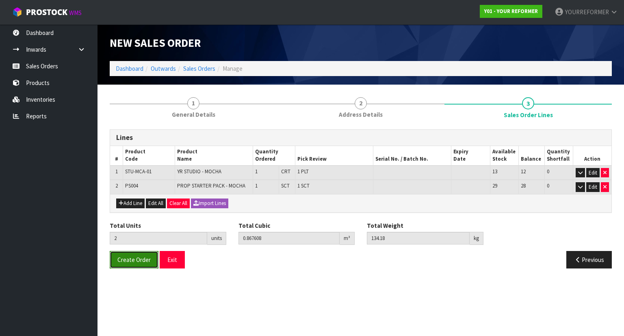
click at [141, 258] on span "Create Order" at bounding box center [133, 260] width 33 height 8
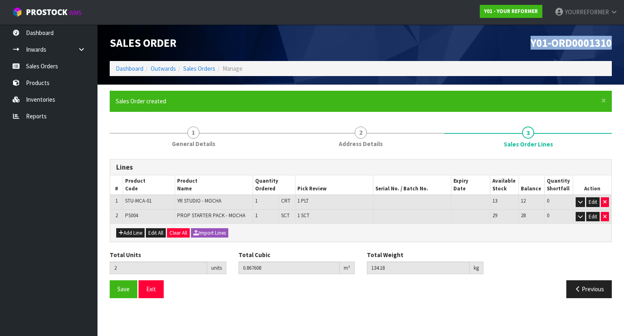
drag, startPoint x: 614, startPoint y: 51, endPoint x: 530, endPoint y: 50, distance: 83.7
click at [530, 50] on div "Y01-ORD0001310" at bounding box center [489, 42] width 257 height 37
copy span "Y01-ORD0001310"
click at [54, 69] on link "Sales Orders" at bounding box center [48, 66] width 97 height 17
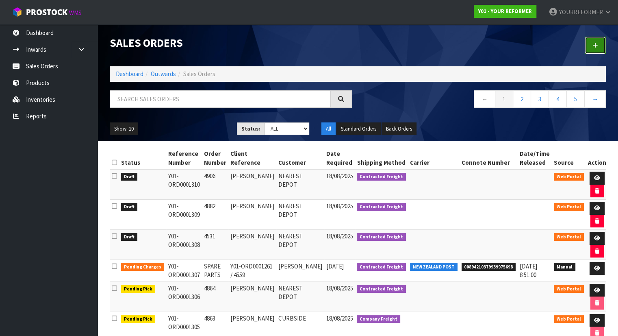
click at [604, 51] on link at bounding box center [595, 45] width 21 height 17
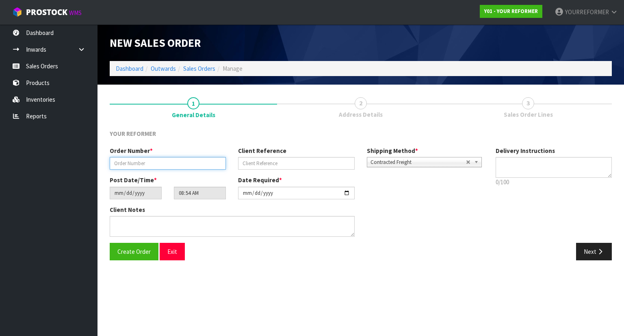
click at [138, 163] on input "text" at bounding box center [168, 163] width 116 height 13
type input "4907"
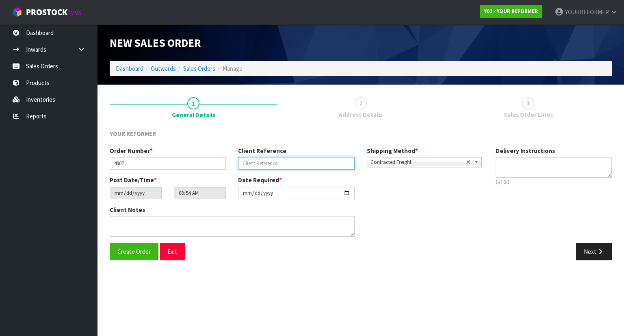
click at [265, 161] on input "text" at bounding box center [296, 163] width 116 height 13
paste input "[PERSON_NAME]"
type input "[PERSON_NAME]"
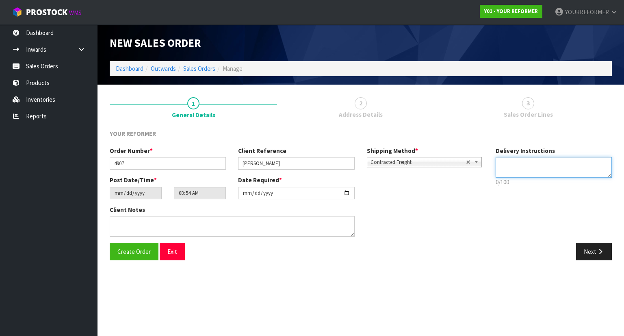
click at [536, 171] on textarea at bounding box center [554, 167] width 117 height 21
paste textarea "[PHONE_NUMBER]"
type textarea "CURBSIDE [PHONE_NUMBER]"
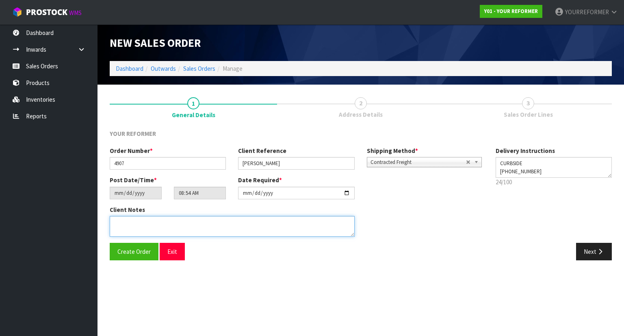
click at [158, 220] on textarea at bounding box center [232, 226] width 245 height 21
paste textarea "[STREET_ADDRESS][PERSON_NAME][PERSON_NAME] [PHONE_NUMBER]"
type textarea "[STREET_ADDRESS][PERSON_NAME][PERSON_NAME] [PHONE_NUMBER]"
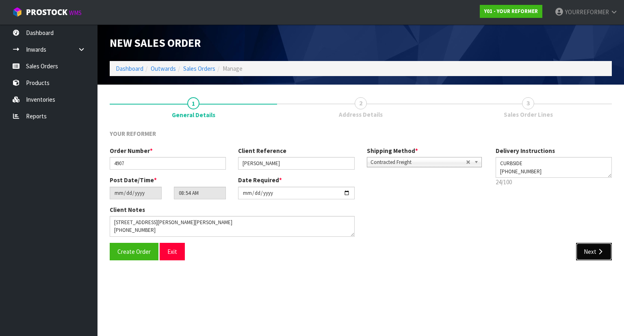
click at [596, 253] on icon "button" at bounding box center [600, 251] width 8 height 6
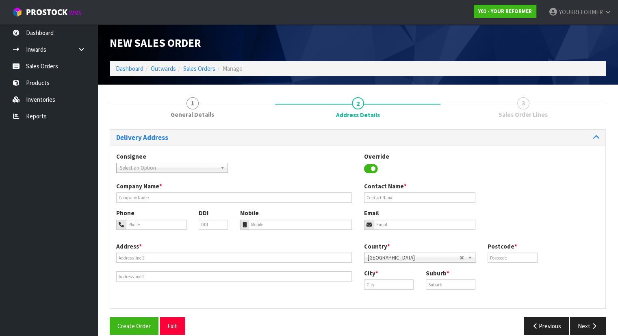
click at [226, 236] on section "New Sales Order Dashboard Outwards Sales Orders Manage New Sales Order Dashboar…" at bounding box center [309, 168] width 618 height 336
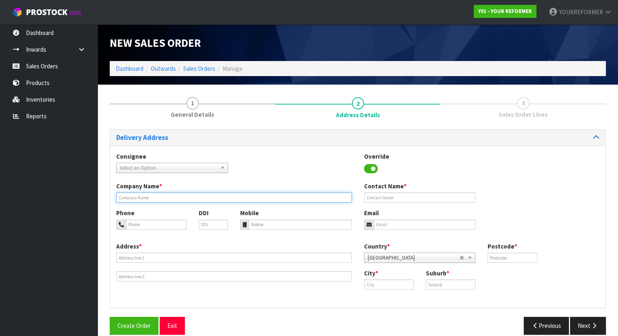
drag, startPoint x: 144, startPoint y: 198, endPoint x: 129, endPoint y: 132, distance: 67.4
click at [144, 198] on input "text" at bounding box center [234, 197] width 236 height 10
type input "CURBSIDE"
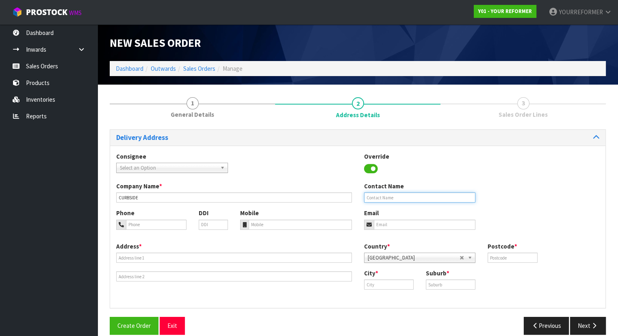
click at [385, 199] on input "text" at bounding box center [420, 197] width 112 height 10
paste input "[PERSON_NAME]"
type input "[PERSON_NAME]"
click at [257, 221] on input "tel" at bounding box center [300, 224] width 103 height 10
paste input "[PHONE_NUMBER]"
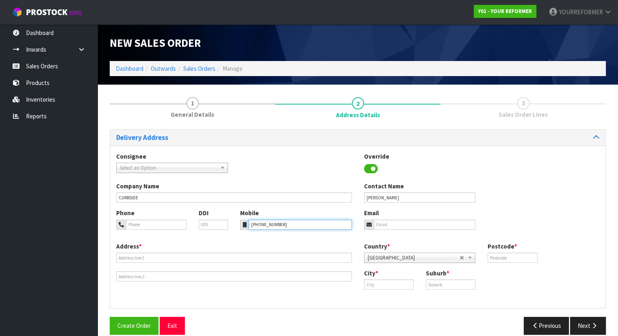
type input "[PHONE_NUMBER]"
click at [420, 221] on input "email" at bounding box center [425, 224] width 102 height 10
paste input "[PERSON_NAME][EMAIL_ADDRESS][PERSON_NAME][DOMAIN_NAME]"
type input "[PERSON_NAME][EMAIL_ADDRESS][PERSON_NAME][DOMAIN_NAME]"
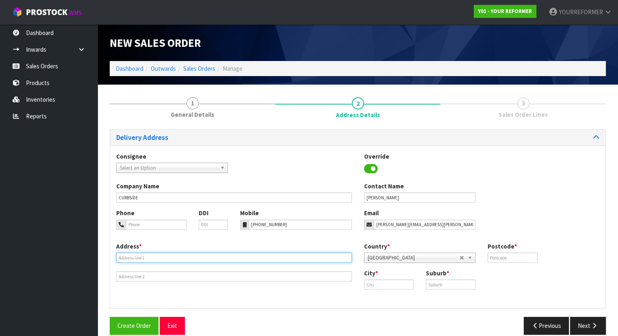
click at [156, 256] on input "text" at bounding box center [234, 257] width 236 height 10
paste input "[STREET_ADDRESS][PERSON_NAME][PERSON_NAME]"
type input "[STREET_ADDRESS][PERSON_NAME][PERSON_NAME]"
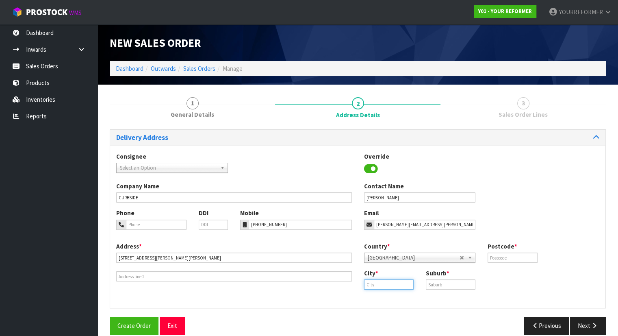
click at [404, 287] on input "text" at bounding box center [389, 284] width 50 height 10
click at [404, 296] on link "[PERSON_NAME] land" at bounding box center [400, 297] width 73 height 11
type input "[GEOGRAPHIC_DATA]"
click at [451, 283] on input "text" at bounding box center [451, 284] width 50 height 10
type input "[GEOGRAPHIC_DATA]"
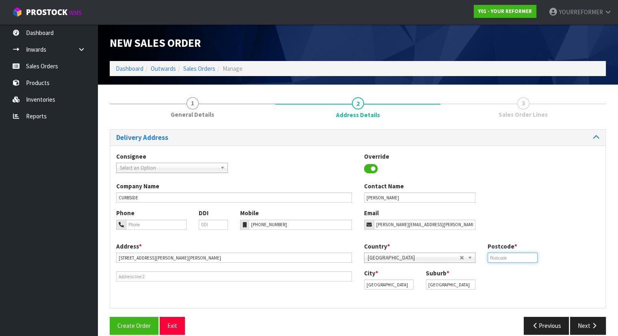
click at [525, 256] on input "text" at bounding box center [512, 257] width 50 height 10
click at [110, 316] on button "Create Order" at bounding box center [134, 324] width 49 height 17
type input "0614"
click at [597, 324] on icon "button" at bounding box center [594, 325] width 8 height 6
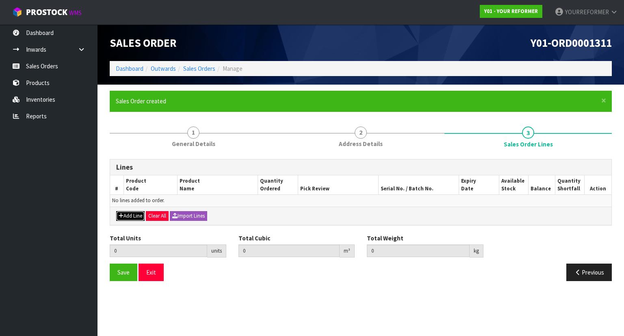
click at [131, 211] on button "Add Line" at bounding box center [130, 216] width 28 height 10
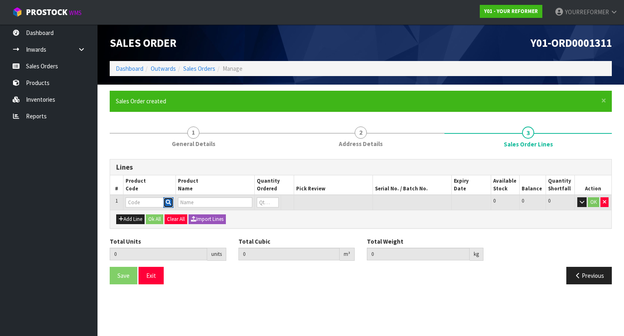
click at [168, 199] on button "button" at bounding box center [168, 202] width 10 height 11
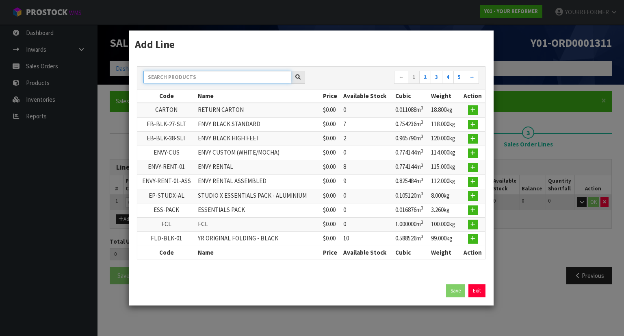
click at [186, 81] on input "text" at bounding box center [217, 77] width 148 height 13
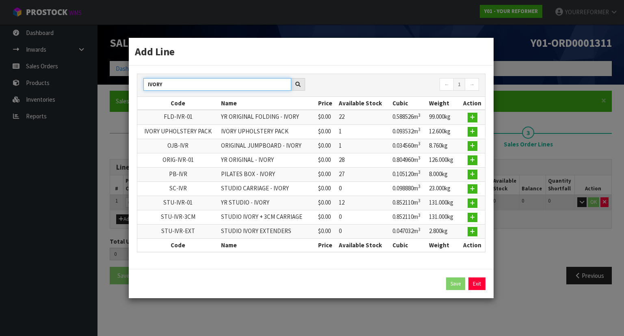
type input "IVORY"
click at [478, 119] on td at bounding box center [472, 117] width 26 height 15
click at [476, 119] on button "button" at bounding box center [473, 118] width 10 height 10
type input "0.000000"
type input "0.000"
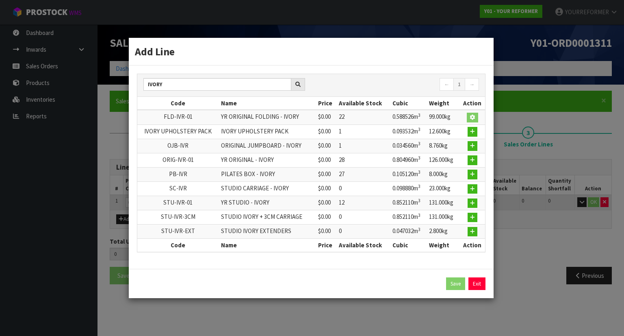
type input "FLD-IVR-01"
type input "YR ORIGINAL FOLDING - IVORY"
type input "0"
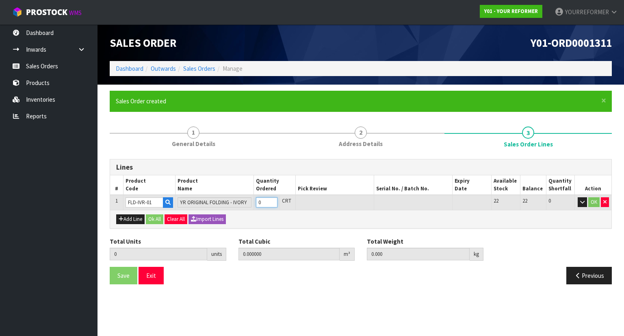
type input "1"
type input "0.58254"
type input "99"
type input "1"
click at [273, 199] on input "1" at bounding box center [267, 202] width 22 height 10
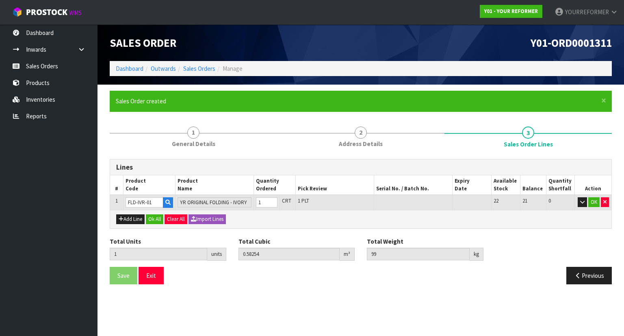
click at [146, 215] on div "Add Line Ok All Clear All Import Lines" at bounding box center [360, 219] width 501 height 18
click at [132, 214] on button "Add Line" at bounding box center [130, 219] width 28 height 10
type input "0"
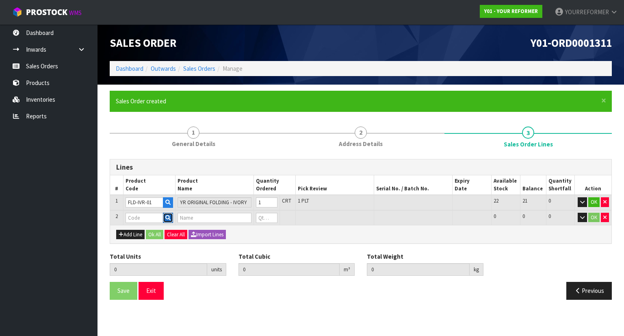
click at [170, 217] on icon "button" at bounding box center [167, 217] width 5 height 5
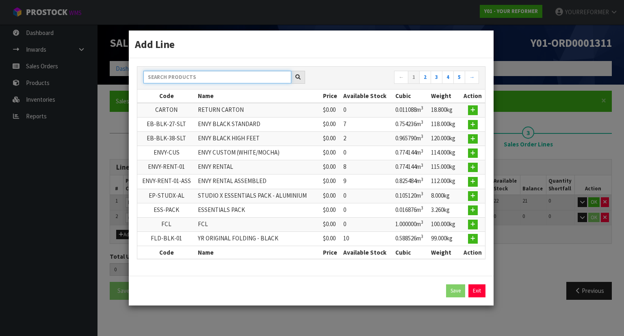
click at [190, 76] on input "text" at bounding box center [217, 77] width 148 height 13
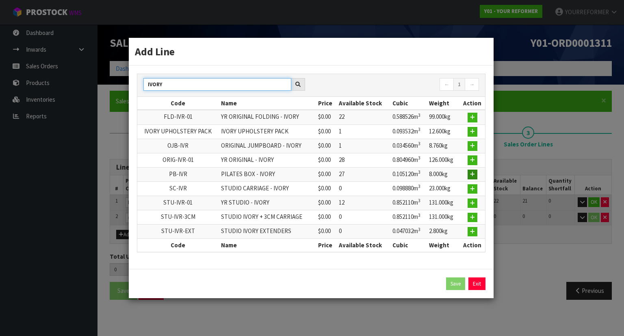
type input "IVORY"
click at [470, 171] on icon "button" at bounding box center [472, 173] width 5 height 5
type input "1"
type input "0.58254"
type input "99"
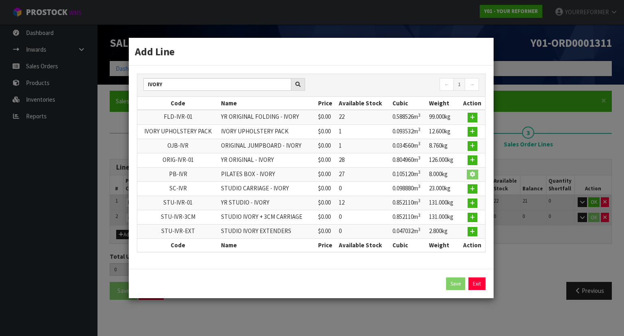
type input "PB-IVR"
type input "PILATES BOX - IVORY"
type input "0"
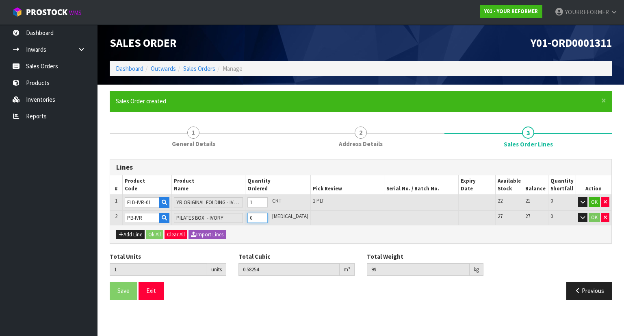
type input "2"
type input "0.68766"
type input "107"
type input "1"
click at [267, 215] on input "1" at bounding box center [257, 217] width 20 height 10
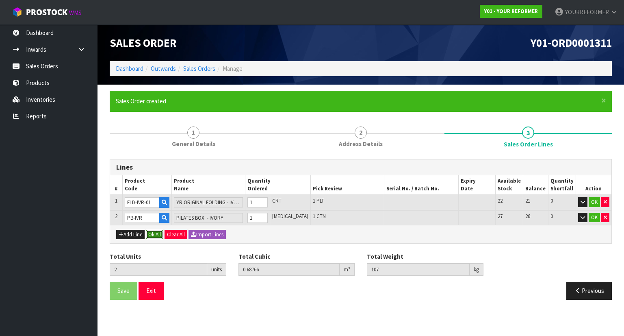
click at [148, 236] on button "Ok All" at bounding box center [154, 235] width 17 height 10
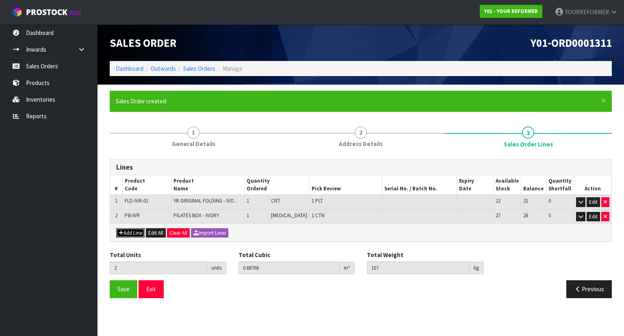
click at [138, 234] on button "Add Line" at bounding box center [130, 233] width 28 height 10
type input "0"
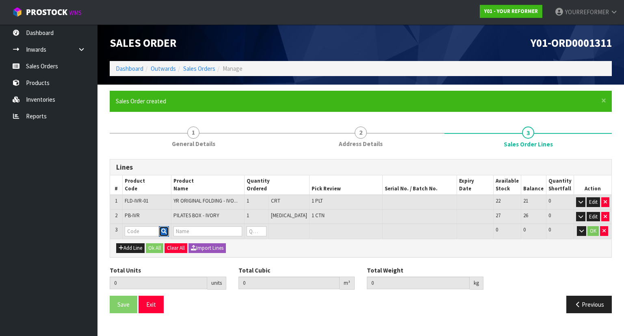
click at [167, 228] on icon "button" at bounding box center [163, 230] width 5 height 5
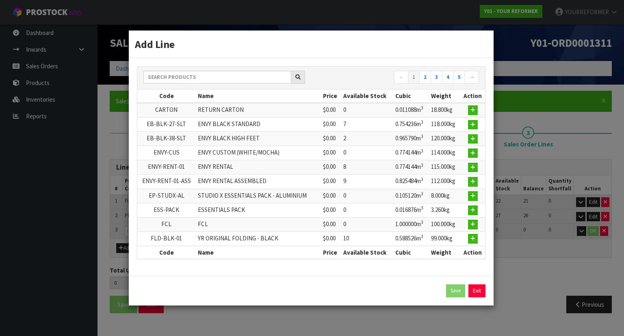
click at [179, 85] on div "← 1 2 3 4 5 →" at bounding box center [311, 78] width 348 height 14
click at [183, 77] on input "text" at bounding box center [217, 77] width 148 height 13
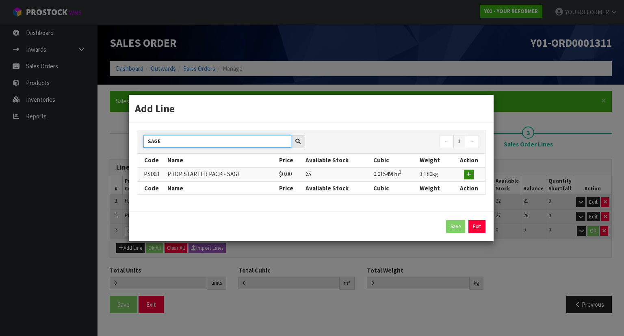
type input "SAGE"
click at [472, 173] on button "button" at bounding box center [469, 174] width 10 height 10
type input "2"
type input "0.68766"
type input "107"
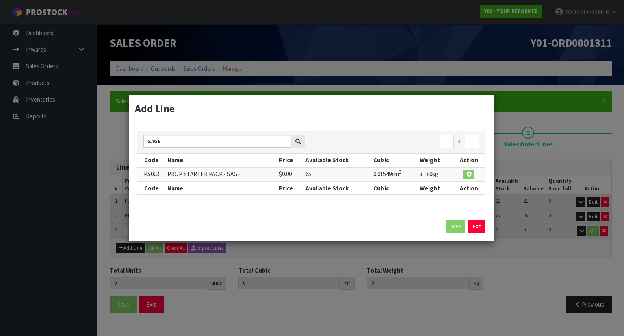
type input "PS003"
type input "PROP STARTER PACK - SAGE"
type input "0"
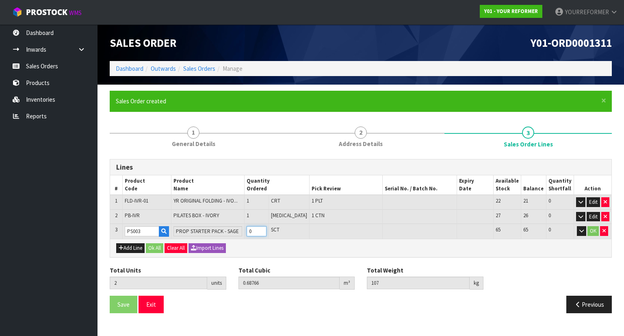
type input "3"
type input "0.703158"
type input "110.18"
type input "1"
click at [266, 227] on input "1" at bounding box center [257, 231] width 20 height 10
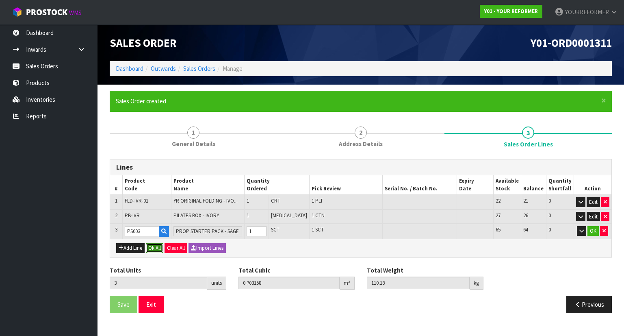
click at [155, 245] on button "Ok All" at bounding box center [154, 248] width 17 height 10
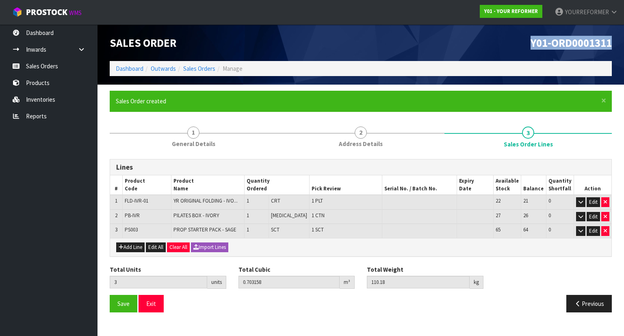
drag, startPoint x: 620, startPoint y: 45, endPoint x: 526, endPoint y: 35, distance: 95.2
click at [526, 35] on header "Sales Order Y01-ORD0001311 Dashboard Outwards Sales Orders Manage" at bounding box center [360, 54] width 526 height 60
copy span "Y01-ORD0001311"
click at [62, 64] on link "Sales Orders" at bounding box center [48, 66] width 97 height 17
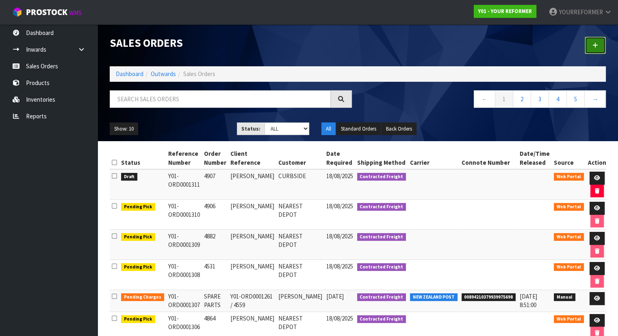
click at [603, 41] on link at bounding box center [595, 45] width 21 height 17
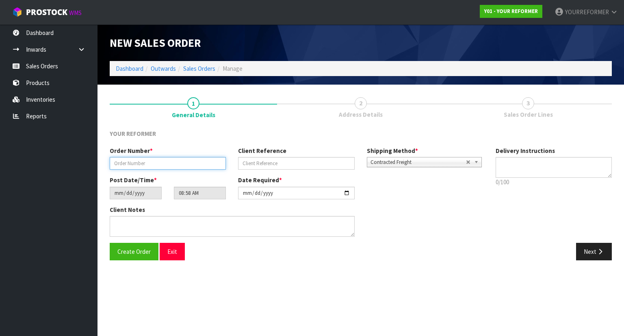
click at [174, 166] on input "text" at bounding box center [168, 163] width 116 height 13
type input "4909"
click at [262, 156] on div "Client Reference" at bounding box center [296, 157] width 128 height 23
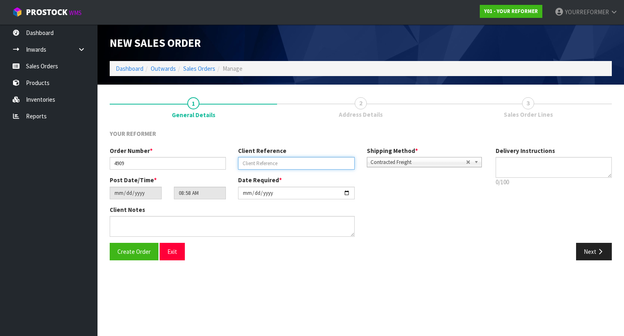
click at [286, 169] on input "text" at bounding box center [296, 163] width 116 height 13
paste input "[PERSON_NAME]"
type input "[PERSON_NAME]"
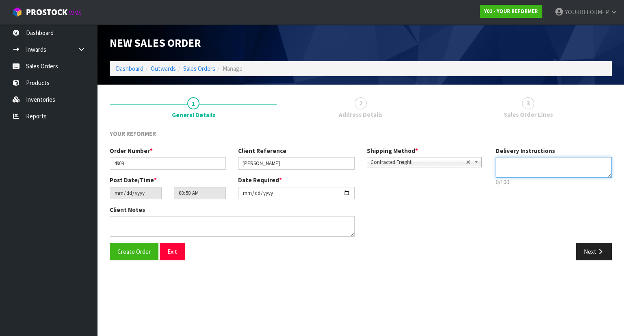
click at [559, 165] on textarea at bounding box center [554, 167] width 117 height 21
paste textarea "[PHONE_NUMBER]"
type textarea "RENTAL [PHONE_NUMBER]"
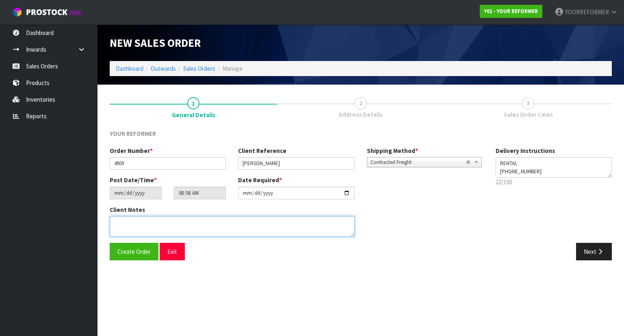
click at [217, 224] on textarea at bounding box center [232, 226] width 245 height 21
paste textarea "[STREET_ADDRESS][PERSON_NAME] [PHONE_NUMBER]"
type textarea "[STREET_ADDRESS][PERSON_NAME] [PHONE_NUMBER]"
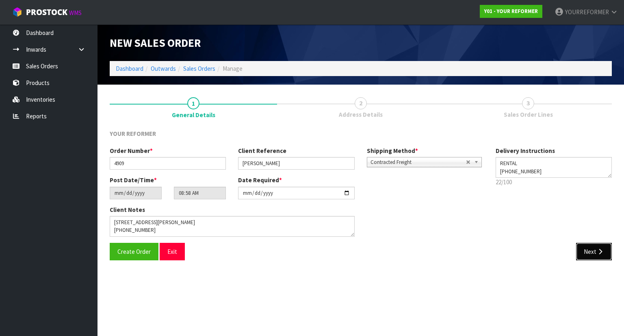
click at [591, 254] on button "Next" at bounding box center [594, 251] width 36 height 17
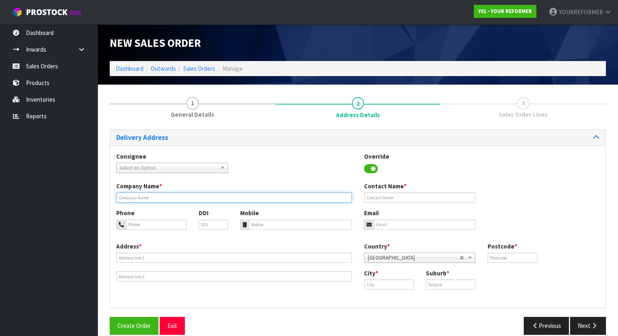
click at [217, 197] on input "text" at bounding box center [234, 197] width 236 height 10
type input "RENTAL"
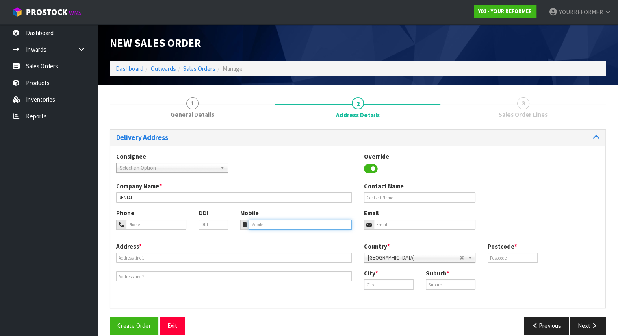
click at [270, 221] on input "tel" at bounding box center [300, 224] width 103 height 10
paste input "[PHONE_NUMBER]"
type input "[PHONE_NUMBER]"
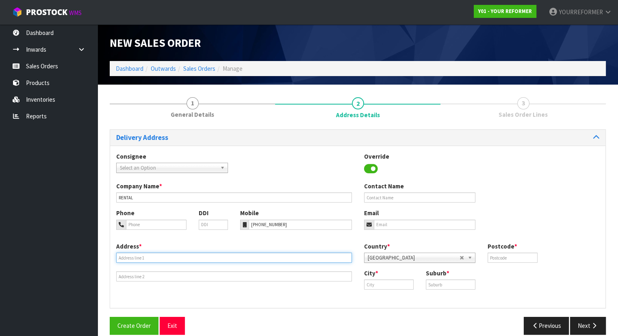
click at [152, 258] on input "text" at bounding box center [234, 257] width 236 height 10
paste input "20 [PERSON_NAME] PLACE FAVONA AUK [GEOGRAPHIC_DATA] 2024 [GEOGRAPHIC_DATA]"
type input "20 [PERSON_NAME] PLACE FAVONA AUK [GEOGRAPHIC_DATA] 2024 [GEOGRAPHIC_DATA]"
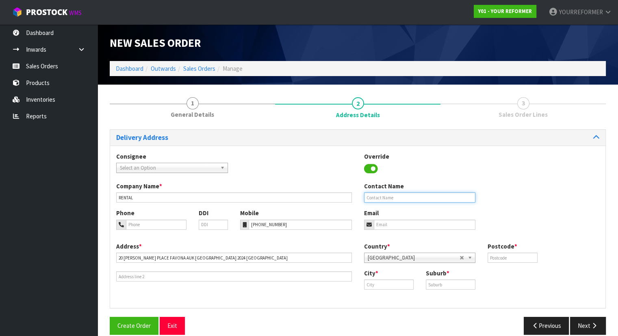
click at [384, 194] on input "text" at bounding box center [420, 197] width 112 height 10
paste input "[PERSON_NAME]"
type input "[PERSON_NAME]"
click at [513, 258] on input "text" at bounding box center [512, 257] width 50 height 10
type input "2024"
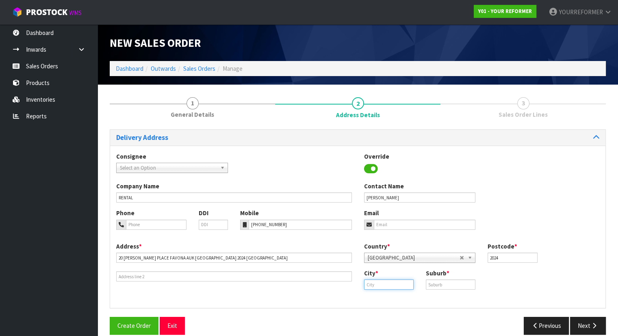
click at [395, 283] on input "text" at bounding box center [389, 284] width 50 height 10
type input "S"
click at [396, 303] on link "Auc kland" at bounding box center [396, 297] width 64 height 11
type input "[GEOGRAPHIC_DATA]"
click at [460, 286] on input "text" at bounding box center [451, 284] width 50 height 10
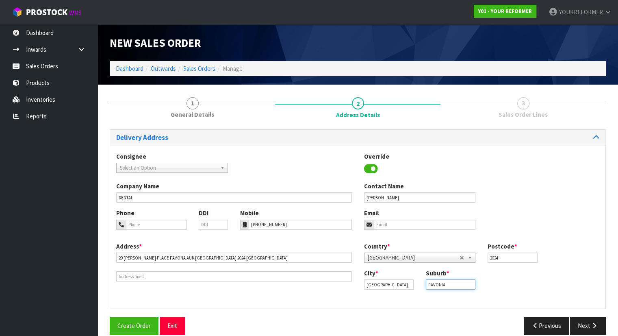
type input "FAVONIA"
click at [383, 222] on input "email" at bounding box center [425, 224] width 102 height 10
paste input "[EMAIL_ADDRESS][DOMAIN_NAME]"
type input "[EMAIL_ADDRESS][DOMAIN_NAME]"
click at [585, 322] on button "Next" at bounding box center [588, 324] width 36 height 17
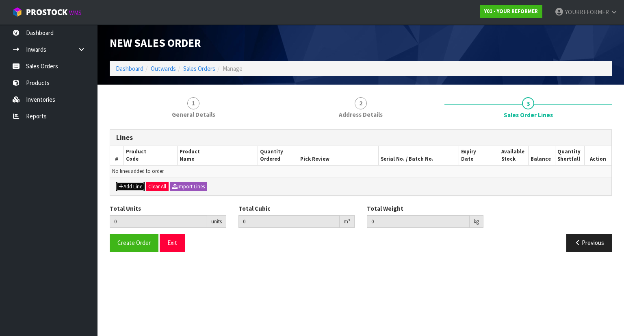
click at [130, 184] on button "Add Line" at bounding box center [130, 187] width 28 height 10
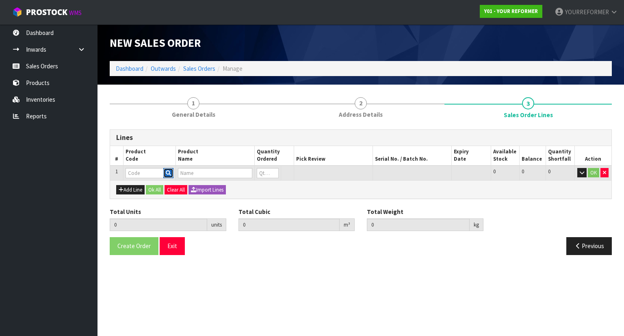
click at [169, 173] on icon "button" at bounding box center [168, 172] width 5 height 5
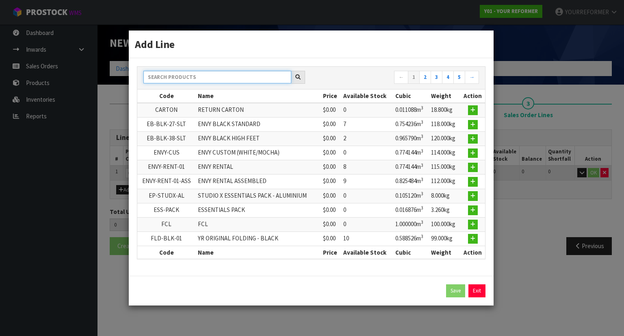
click at [179, 82] on input "text" at bounding box center [217, 77] width 148 height 13
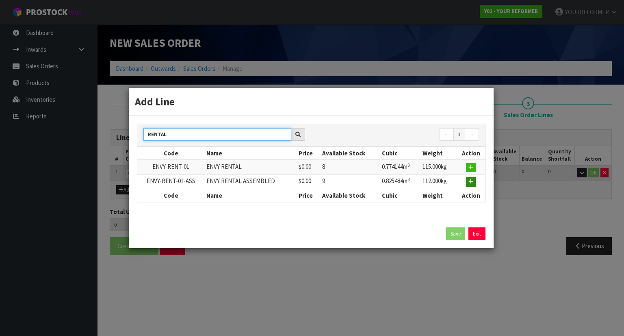
type input "RENTAL"
click at [472, 183] on icon "button" at bounding box center [470, 181] width 5 height 5
type input "0.000000"
type input "0.000"
type input "ENVY-RENT-01-ASS"
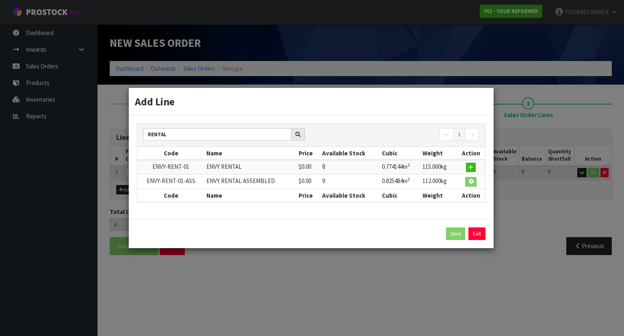
type input "ENVY RENTAL ASSEMBLED"
type input "0"
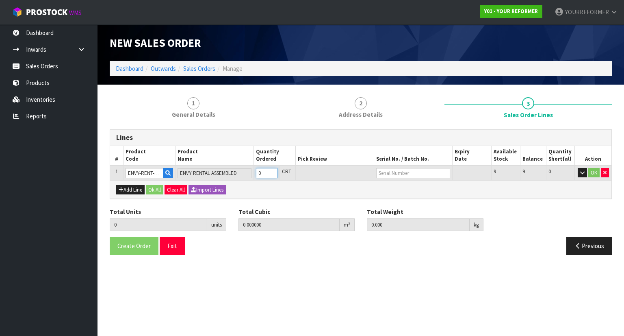
type input "1"
type input "0.825484"
type input "112"
type input "1"
click at [272, 169] on input "1" at bounding box center [267, 173] width 22 height 10
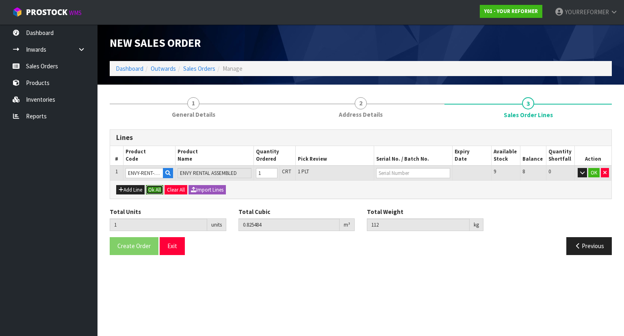
click at [160, 188] on button "Ok All" at bounding box center [154, 190] width 17 height 10
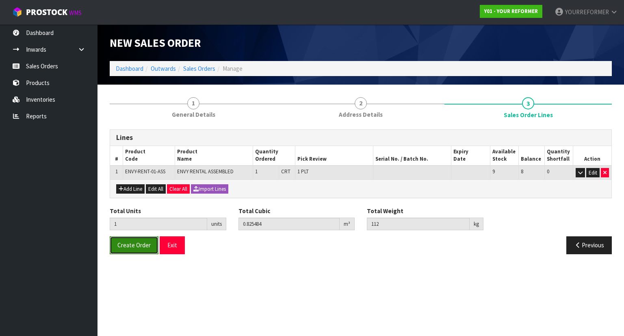
click at [139, 248] on button "Create Order" at bounding box center [134, 244] width 49 height 17
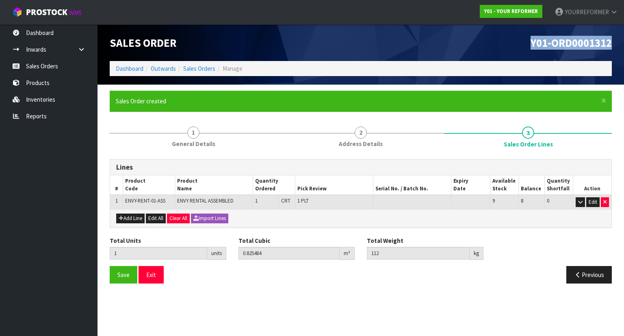
drag, startPoint x: 610, startPoint y: 43, endPoint x: 523, endPoint y: 50, distance: 87.2
click at [523, 50] on div "Y01-ORD0001312" at bounding box center [489, 42] width 257 height 37
copy span "Y01-ORD0001312"
